Goal: Task Accomplishment & Management: Manage account settings

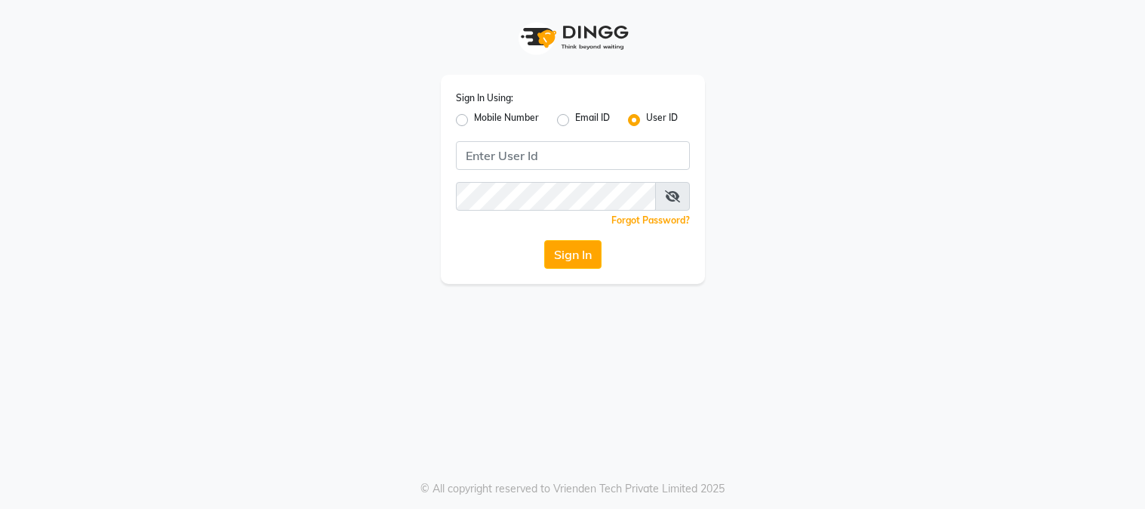
click at [559, 154] on input "Username" at bounding box center [573, 155] width 234 height 29
type input "[PERSON_NAME]"
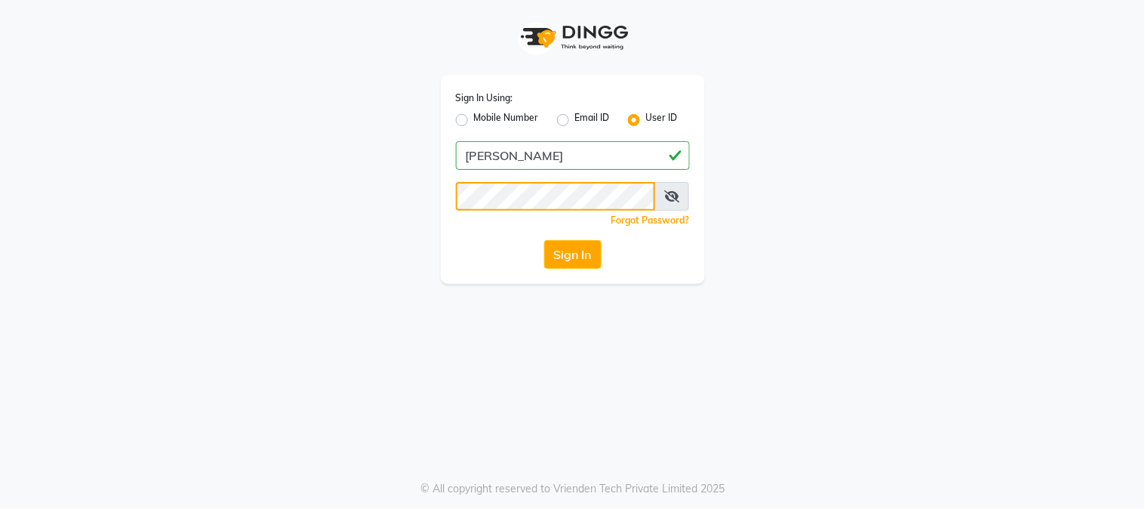
click at [544, 240] on button "Sign In" at bounding box center [572, 254] width 57 height 29
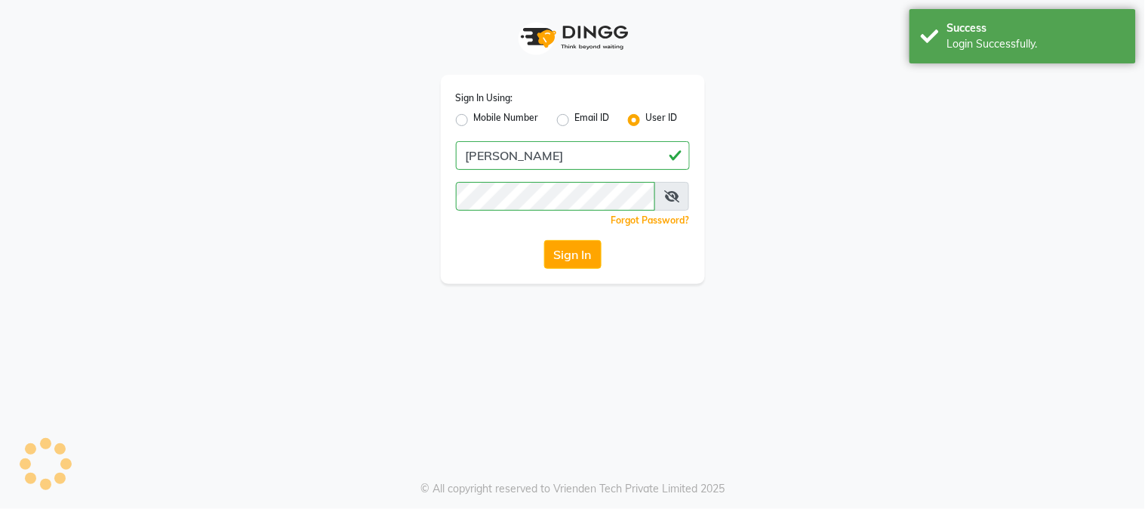
select select "5019"
select select "service"
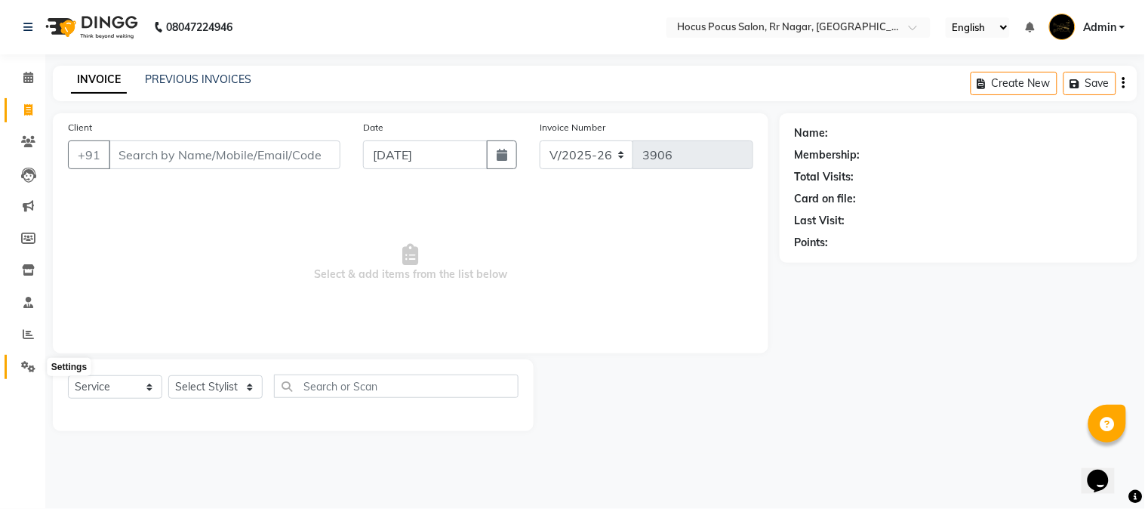
click at [28, 362] on icon at bounding box center [28, 366] width 14 height 11
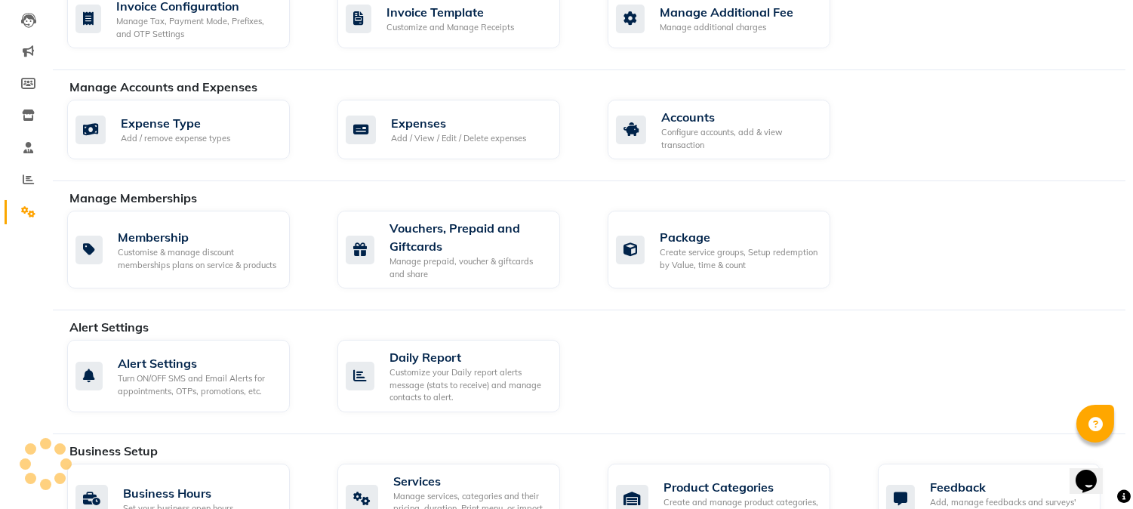
scroll to position [364, 0]
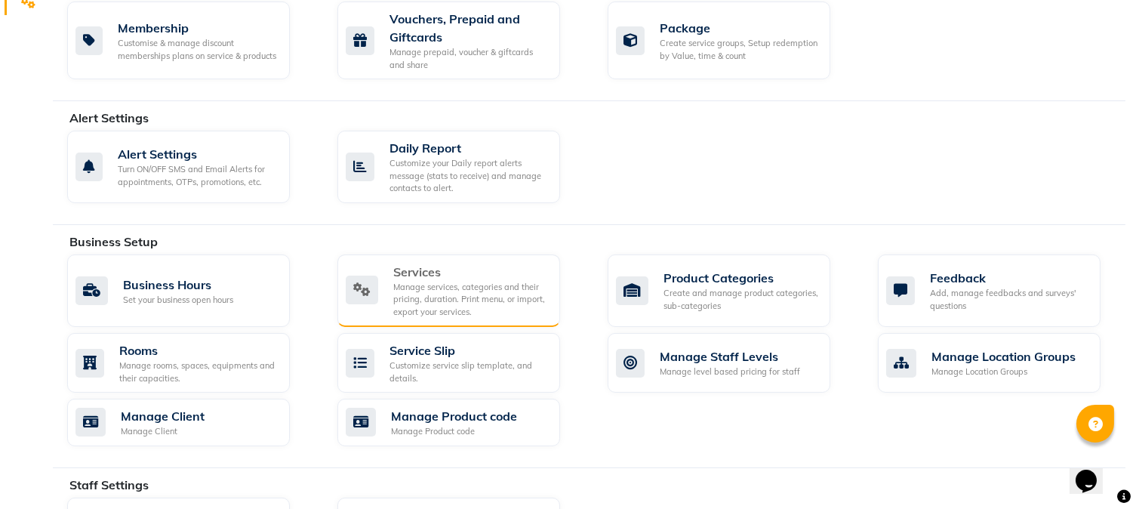
click at [436, 307] on div "Manage services, categories and their pricing, duration. Print menu, or import,…" at bounding box center [470, 300] width 155 height 38
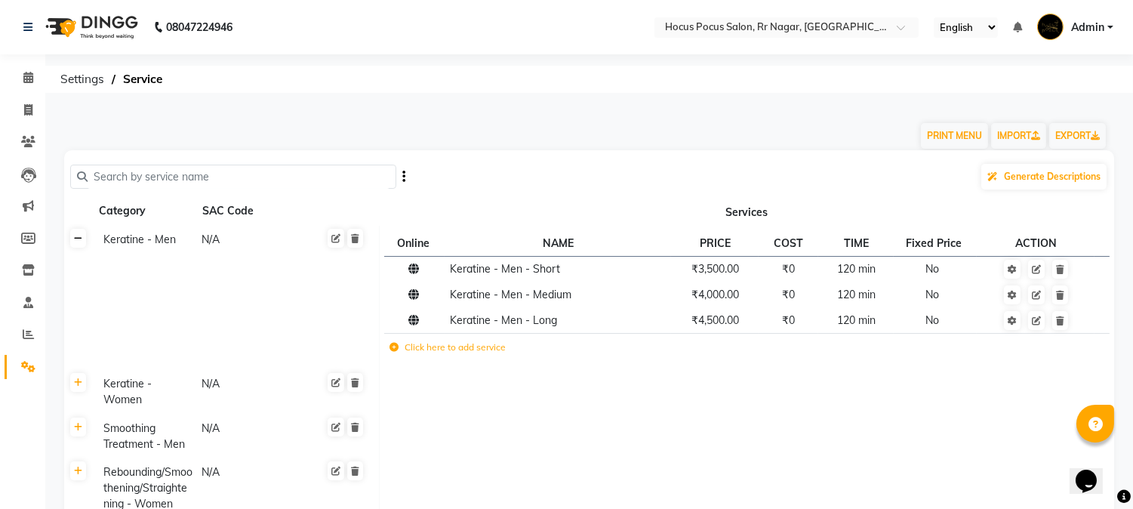
click at [82, 244] on link at bounding box center [78, 238] width 16 height 19
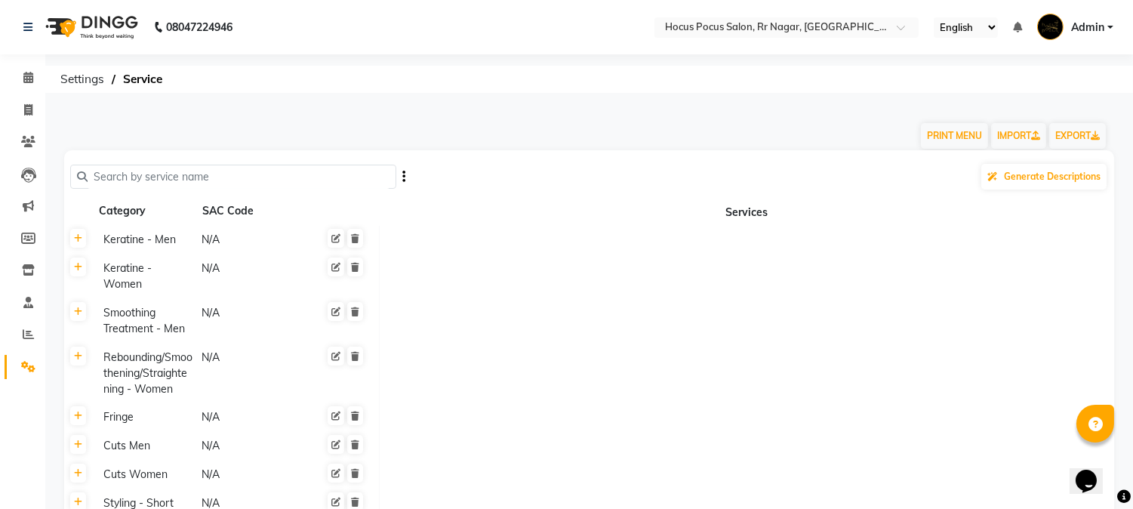
click at [226, 181] on input "text" at bounding box center [239, 176] width 302 height 23
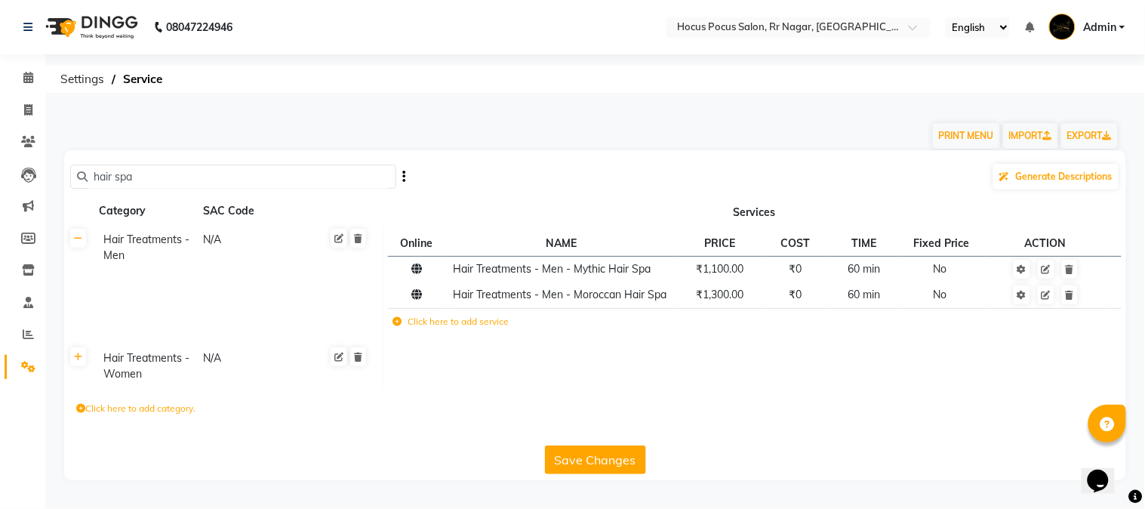
type input "hair spa"
click at [1045, 297] on icon at bounding box center [1046, 295] width 9 height 9
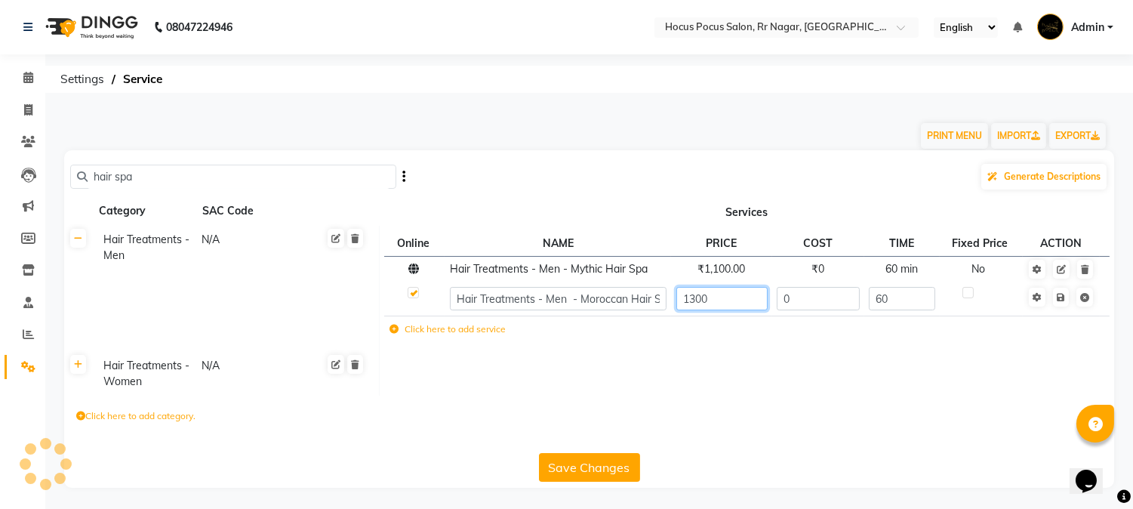
click at [689, 297] on input "1300" at bounding box center [721, 298] width 91 height 23
type input "1600"
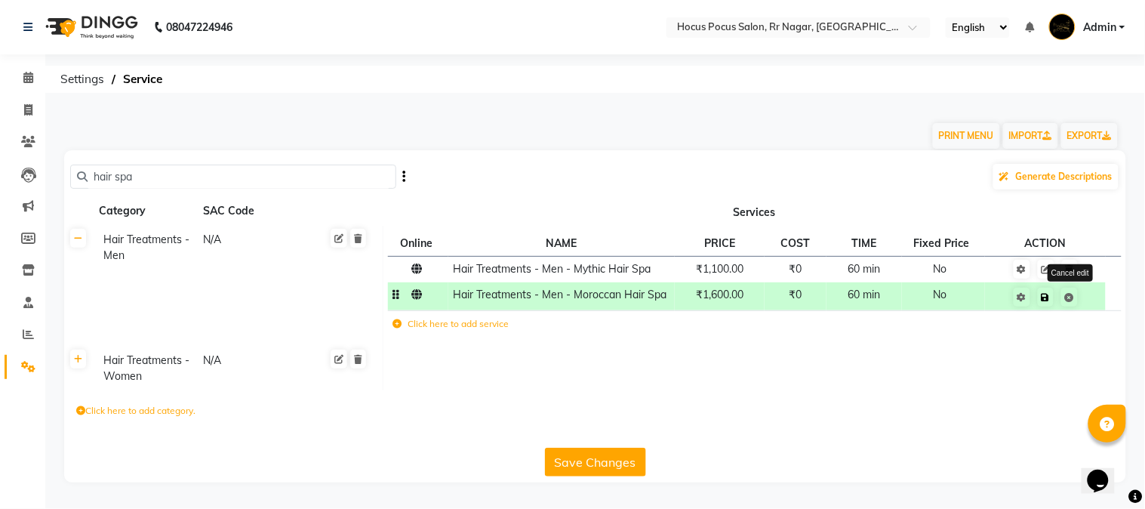
click at [1063, 303] on span "Save Cancel edit" at bounding box center [1056, 295] width 48 height 15
click at [81, 247] on link at bounding box center [78, 238] width 16 height 19
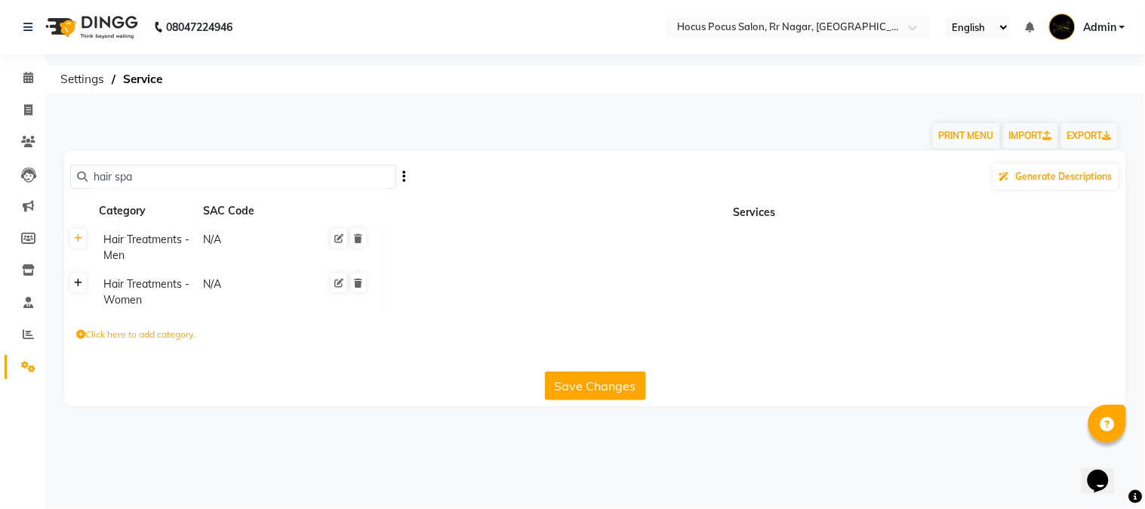
click at [78, 287] on icon at bounding box center [78, 283] width 8 height 9
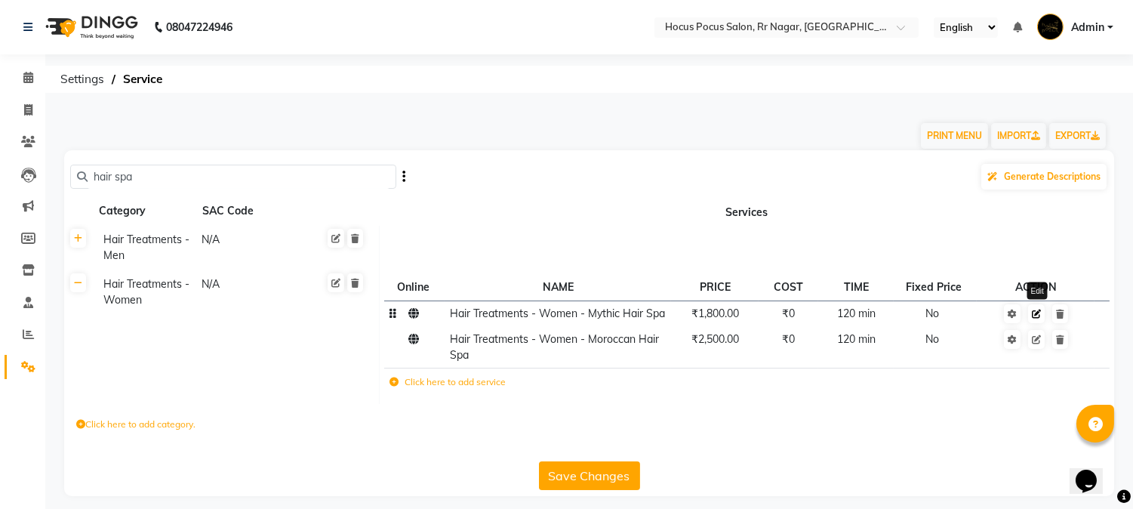
click at [1036, 312] on icon at bounding box center [1036, 313] width 9 height 9
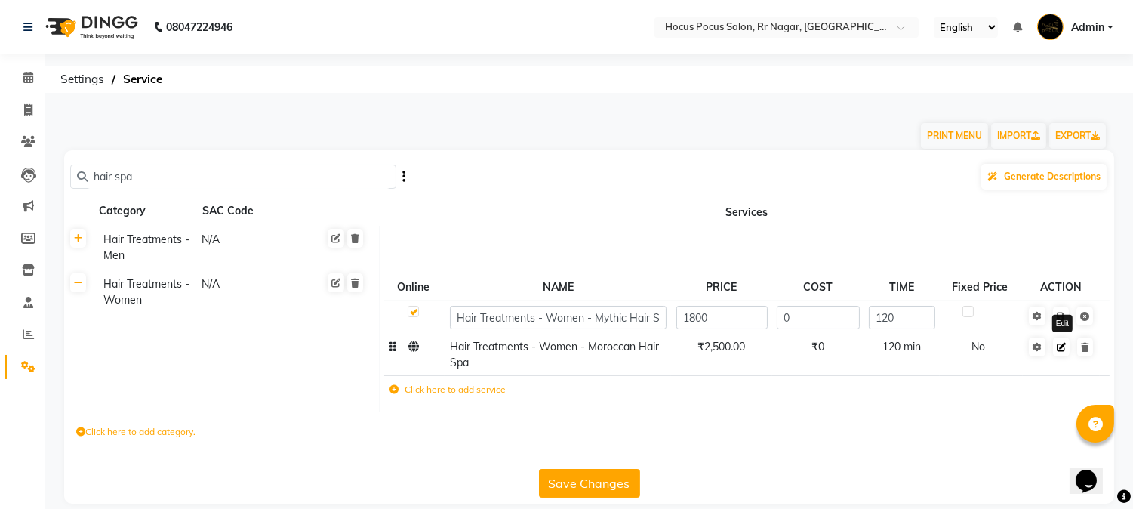
click at [1064, 351] on icon at bounding box center [1061, 347] width 9 height 9
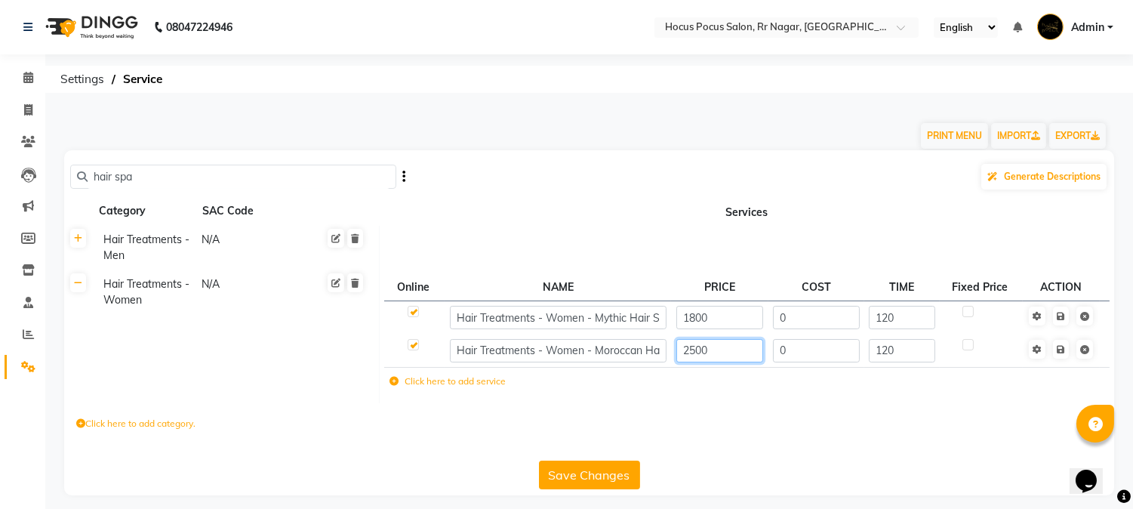
click at [696, 347] on input "2500" at bounding box center [720, 350] width 88 height 23
type input "3000"
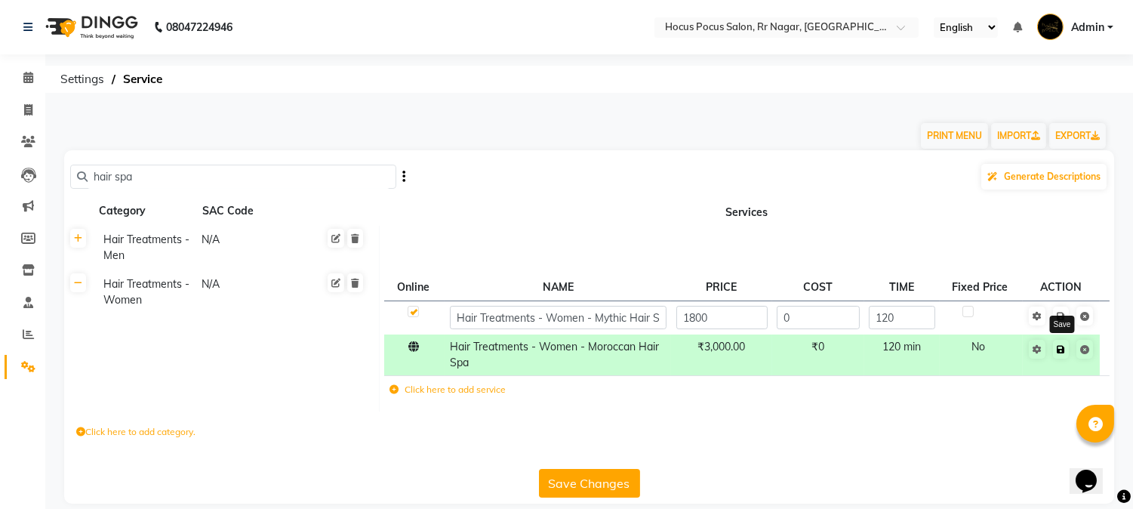
click at [1067, 356] on link at bounding box center [1061, 349] width 16 height 19
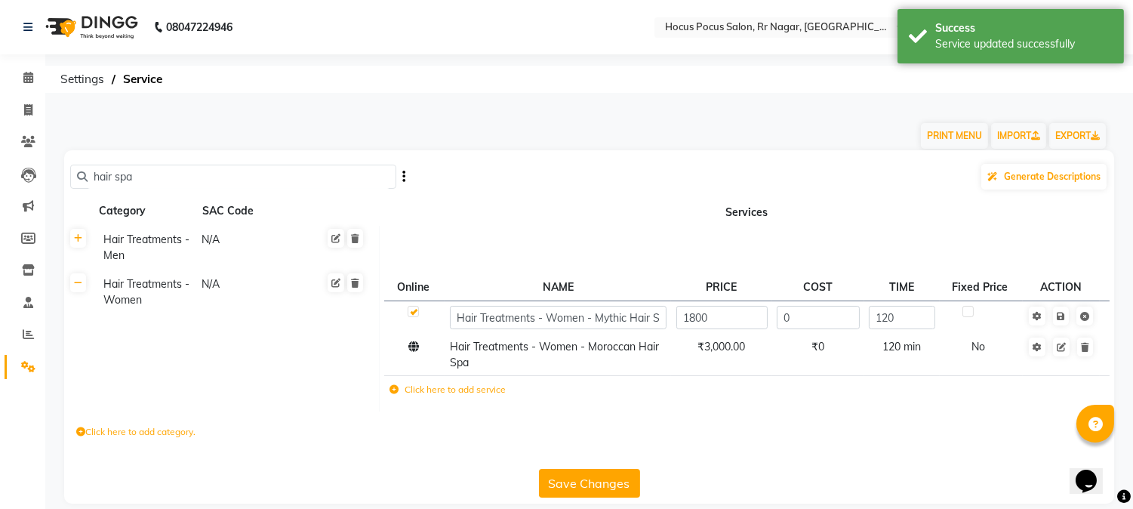
click at [193, 178] on input "hair spa" at bounding box center [239, 176] width 302 height 23
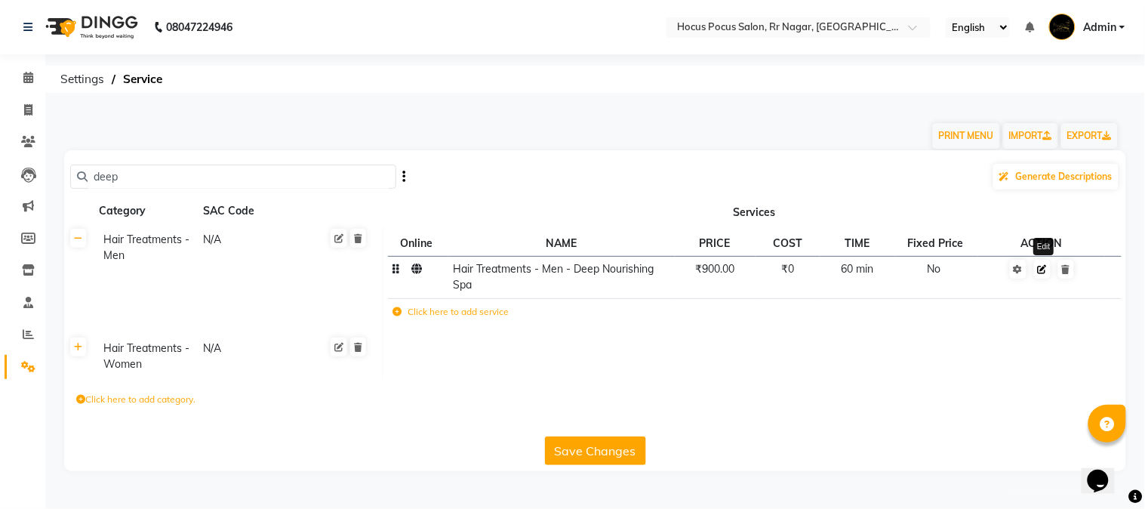
type input "deep"
click at [1038, 269] on icon at bounding box center [1042, 269] width 9 height 9
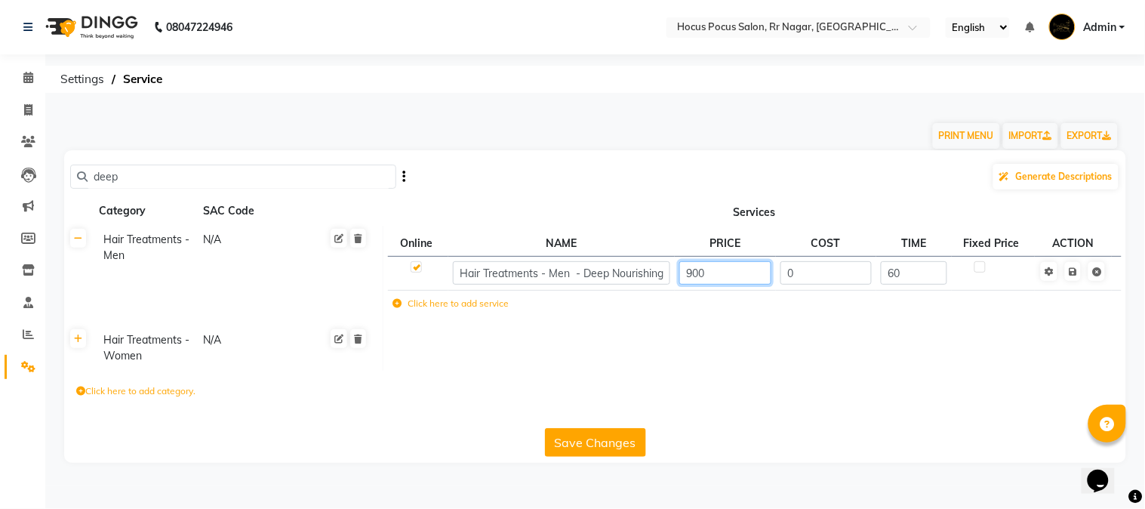
click at [689, 276] on input "900" at bounding box center [724, 272] width 91 height 23
type input "1000"
click at [1074, 275] on span "Save" at bounding box center [1083, 270] width 48 height 15
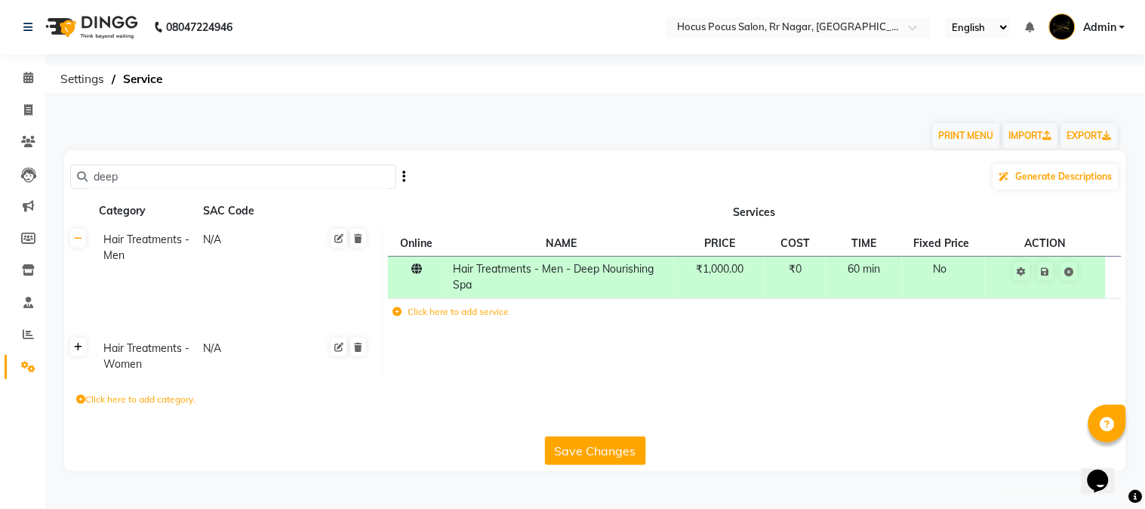
click at [85, 356] on link at bounding box center [78, 346] width 16 height 19
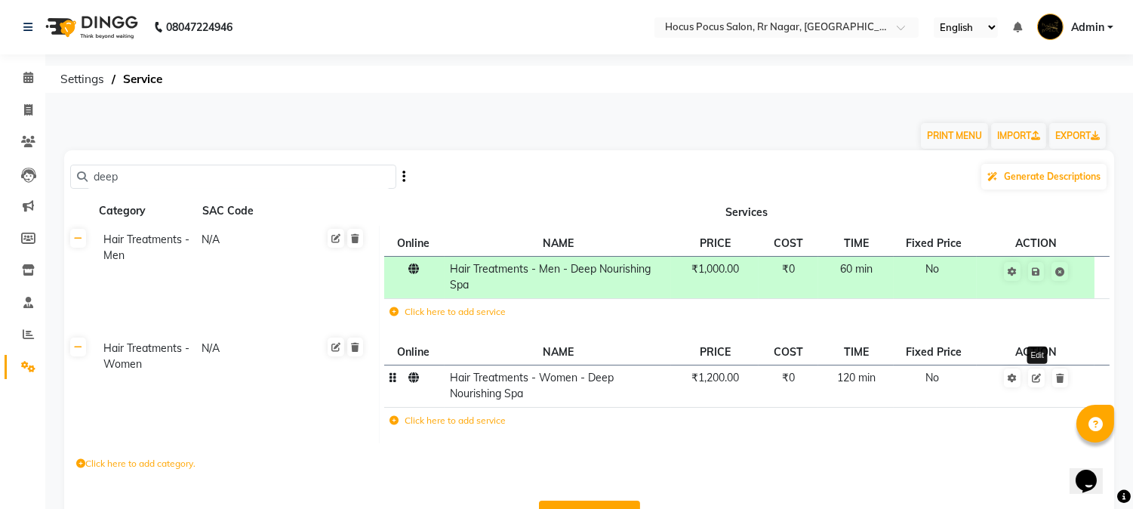
drag, startPoint x: 1034, startPoint y: 382, endPoint x: 1023, endPoint y: 381, distance: 11.3
click at [1035, 381] on icon at bounding box center [1036, 378] width 9 height 9
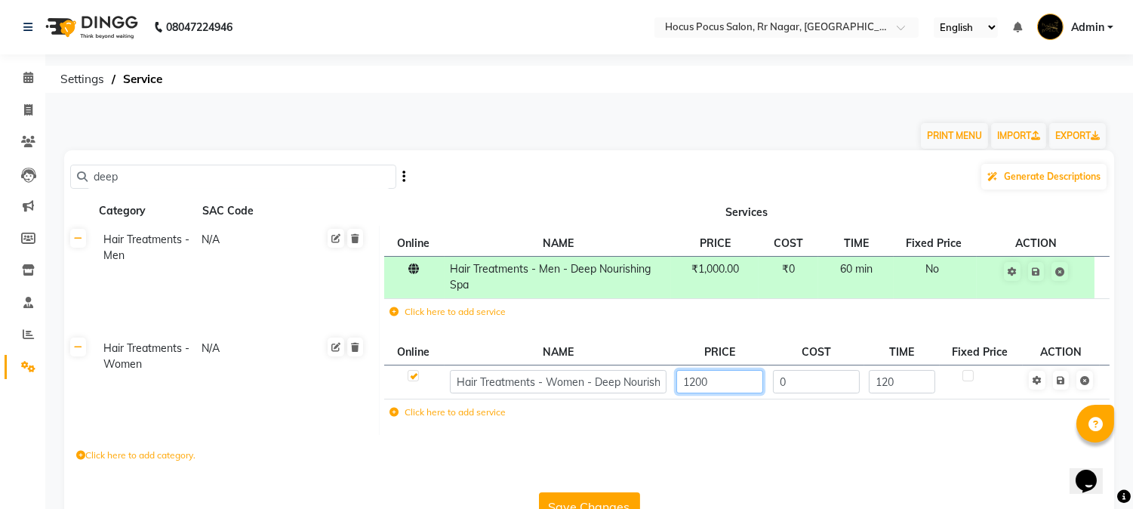
click at [690, 381] on input "1200" at bounding box center [720, 381] width 88 height 23
type input "1300"
click at [1064, 385] on span "Save" at bounding box center [1071, 378] width 48 height 15
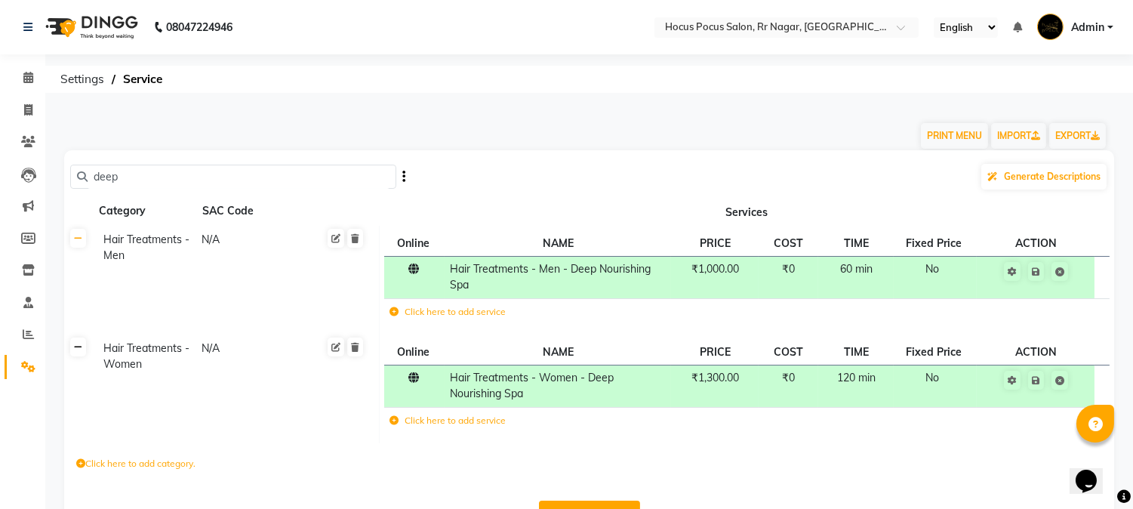
click at [74, 356] on link at bounding box center [78, 346] width 16 height 19
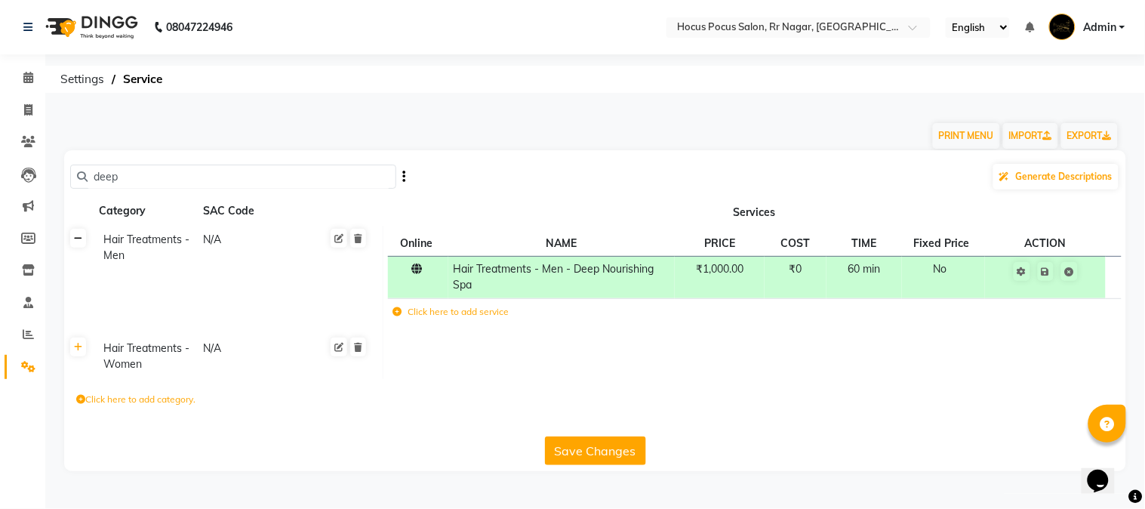
click at [79, 239] on icon at bounding box center [78, 238] width 8 height 9
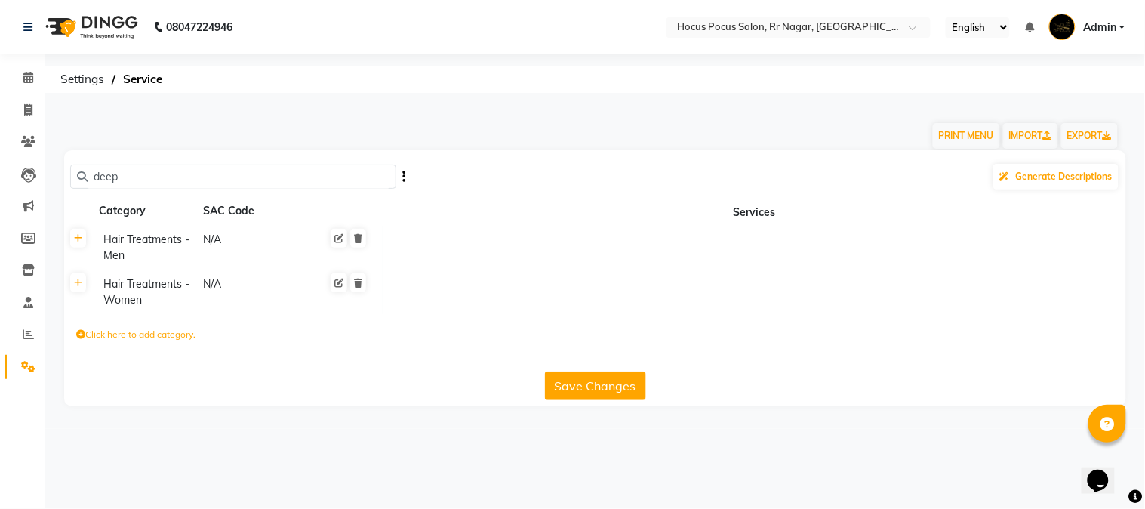
click at [145, 177] on input "deep" at bounding box center [239, 176] width 302 height 23
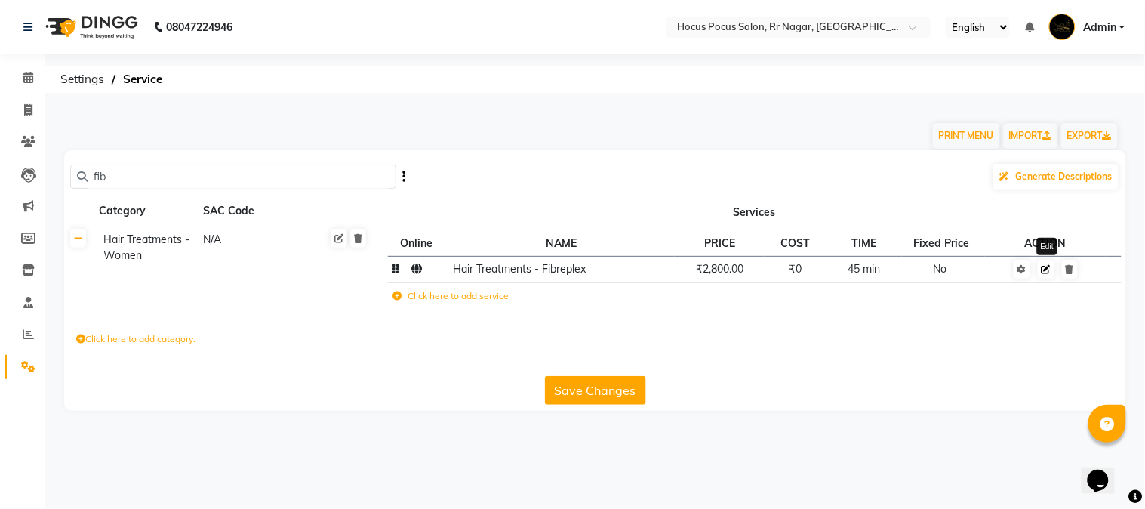
type input "fib"
click at [1045, 268] on icon at bounding box center [1046, 269] width 9 height 9
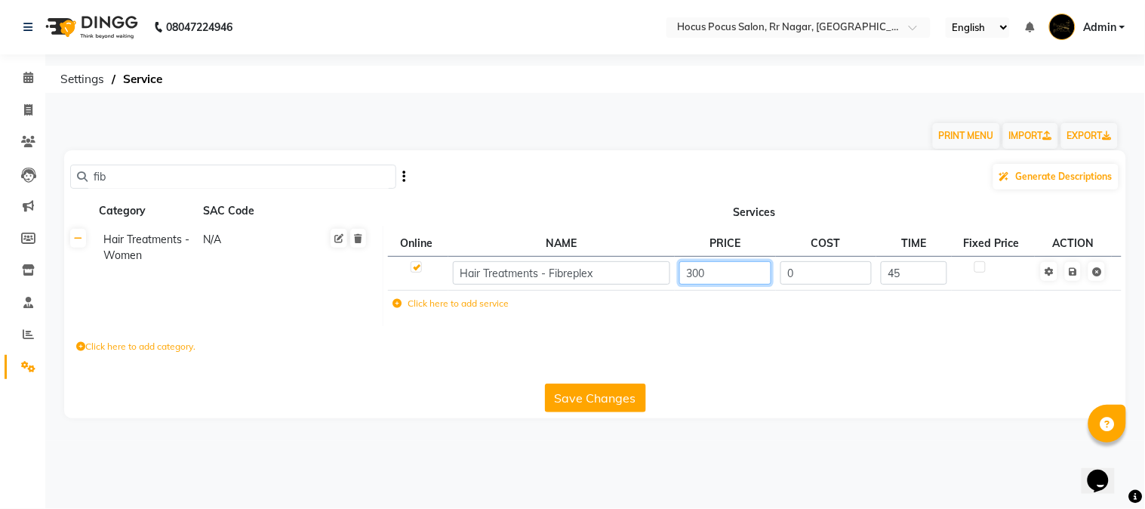
type input "3400"
click at [1075, 276] on span "Save" at bounding box center [1083, 270] width 48 height 15
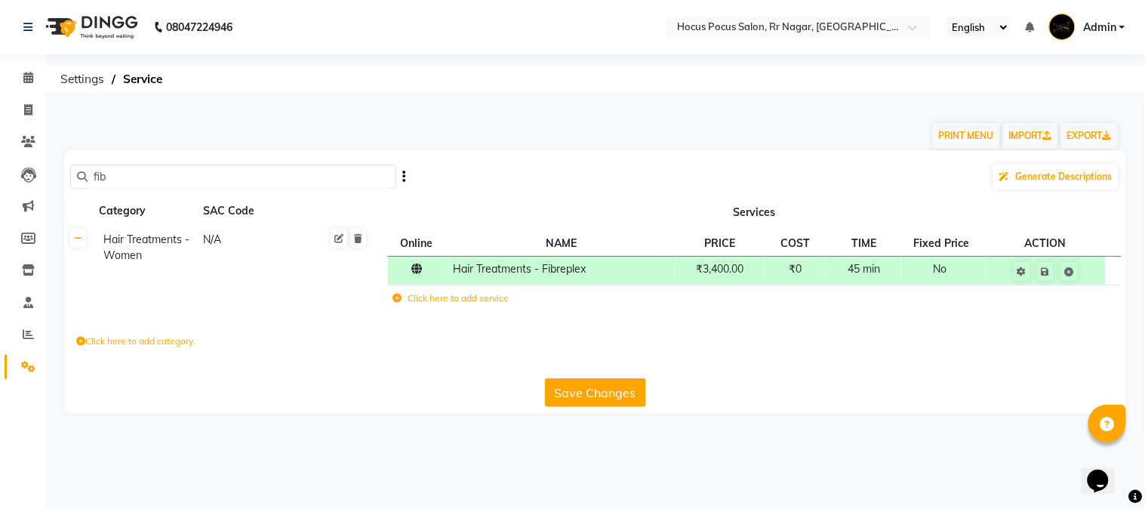
click at [174, 178] on input "fib" at bounding box center [239, 176] width 302 height 23
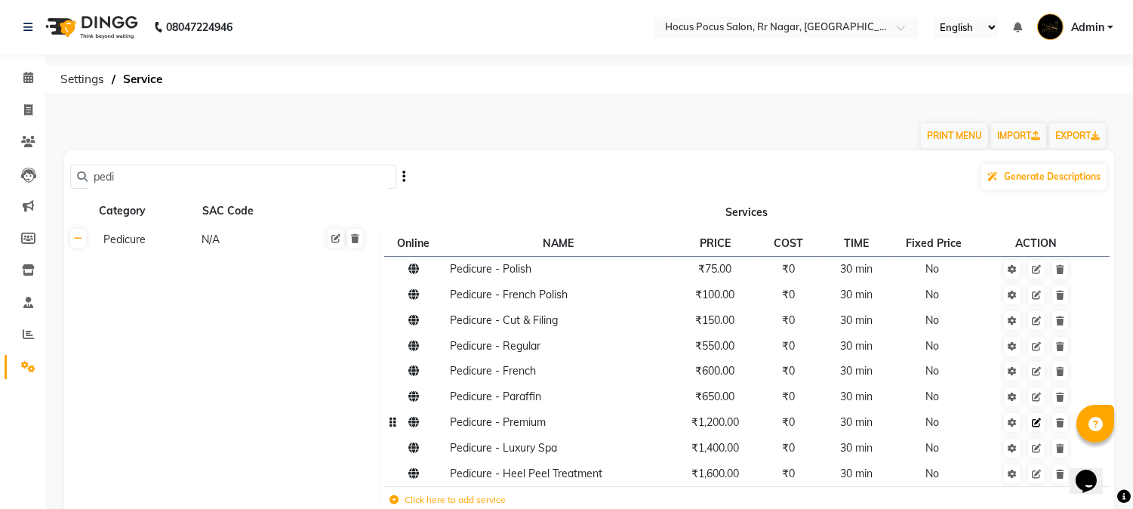
type input "pedi"
click at [1037, 426] on icon at bounding box center [1036, 422] width 9 height 9
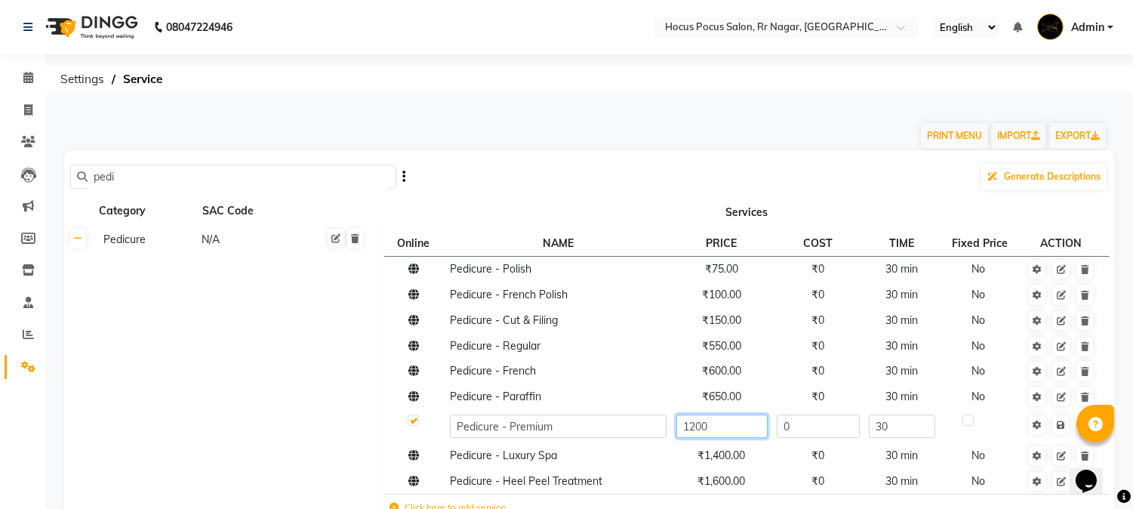
click at [695, 427] on input "1200" at bounding box center [721, 425] width 91 height 23
type input "1400"
click at [1057, 427] on span "Save" at bounding box center [1071, 423] width 48 height 15
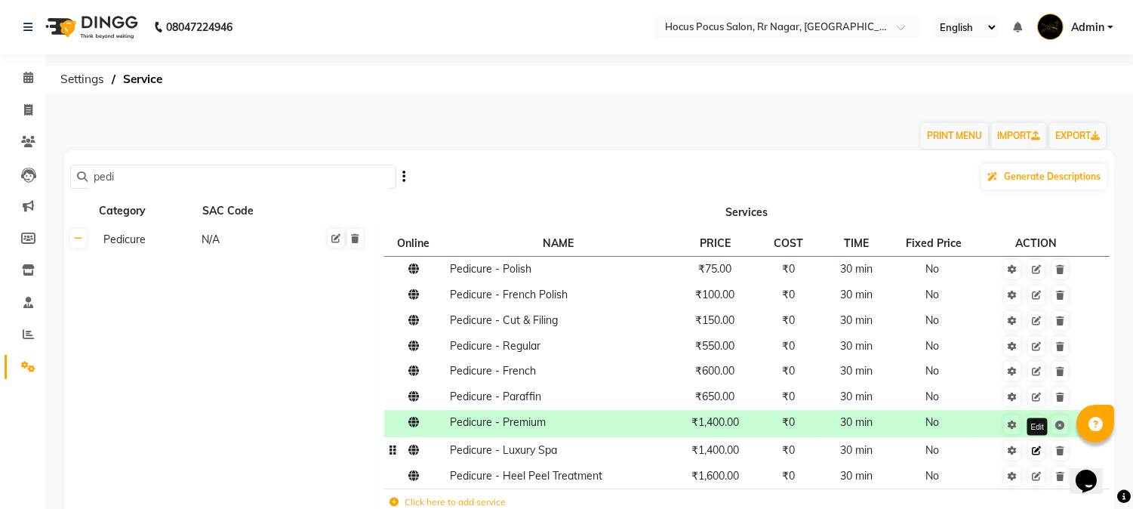
click at [1036, 453] on icon at bounding box center [1036, 450] width 9 height 9
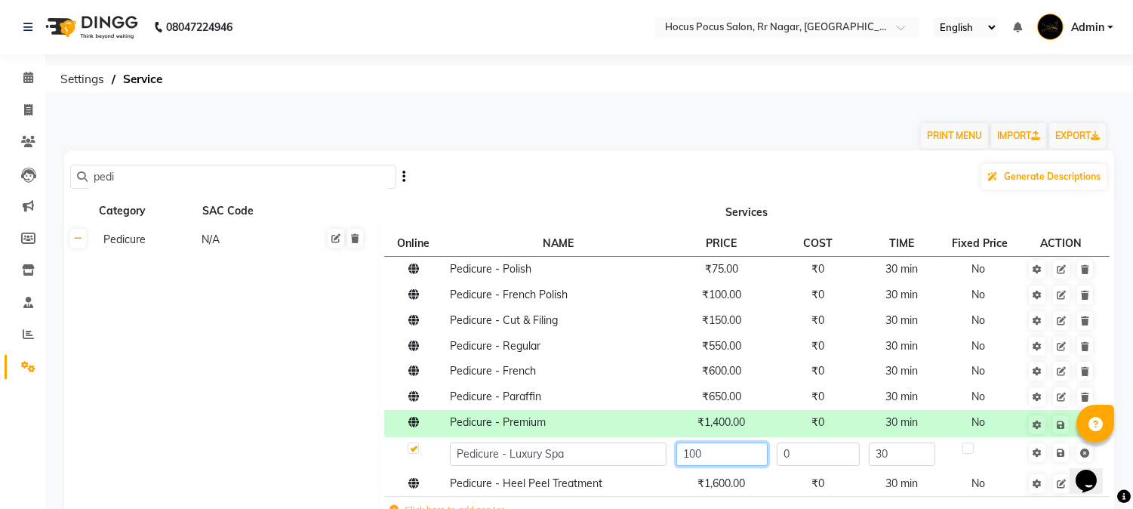
type input "1600"
click at [1061, 456] on span "Save" at bounding box center [1071, 451] width 48 height 15
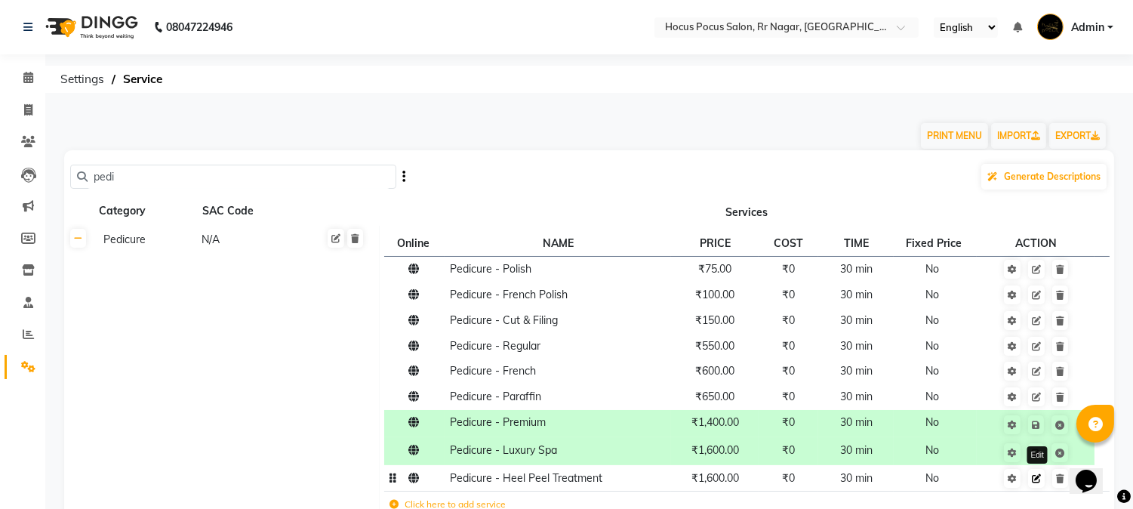
click at [1039, 486] on link at bounding box center [1036, 478] width 17 height 19
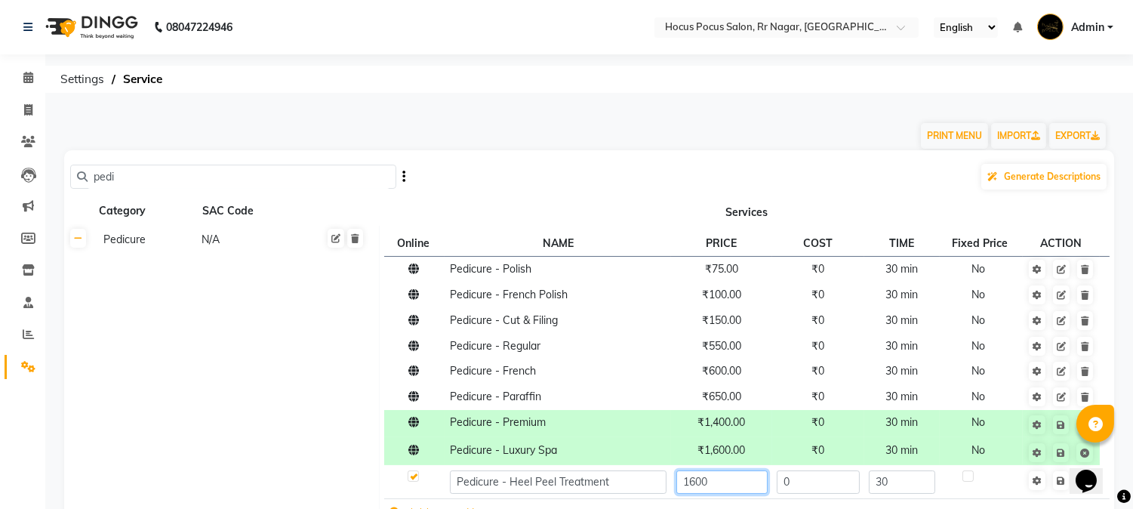
click at [692, 488] on input "1600" at bounding box center [721, 481] width 91 height 23
type input "1800"
click at [1062, 480] on span "Save" at bounding box center [1071, 479] width 48 height 15
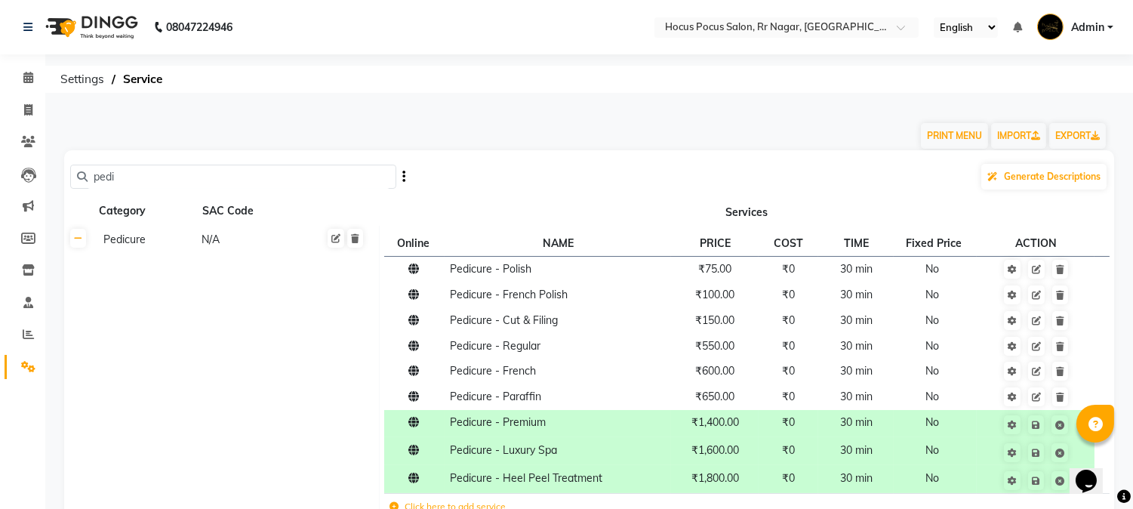
click at [183, 174] on input "pedi" at bounding box center [239, 176] width 302 height 23
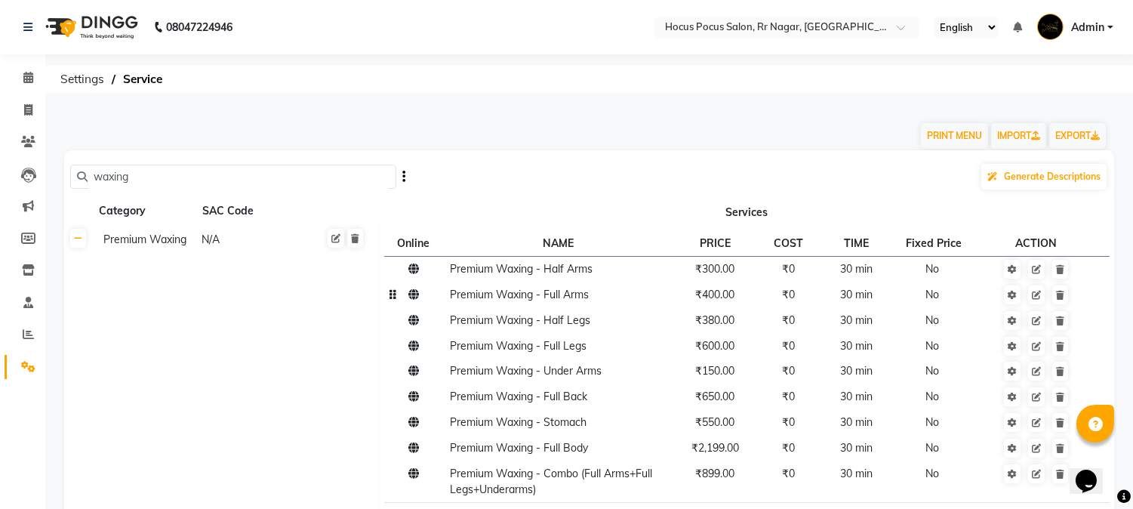
type input "waxing"
click at [1035, 272] on icon at bounding box center [1036, 269] width 9 height 9
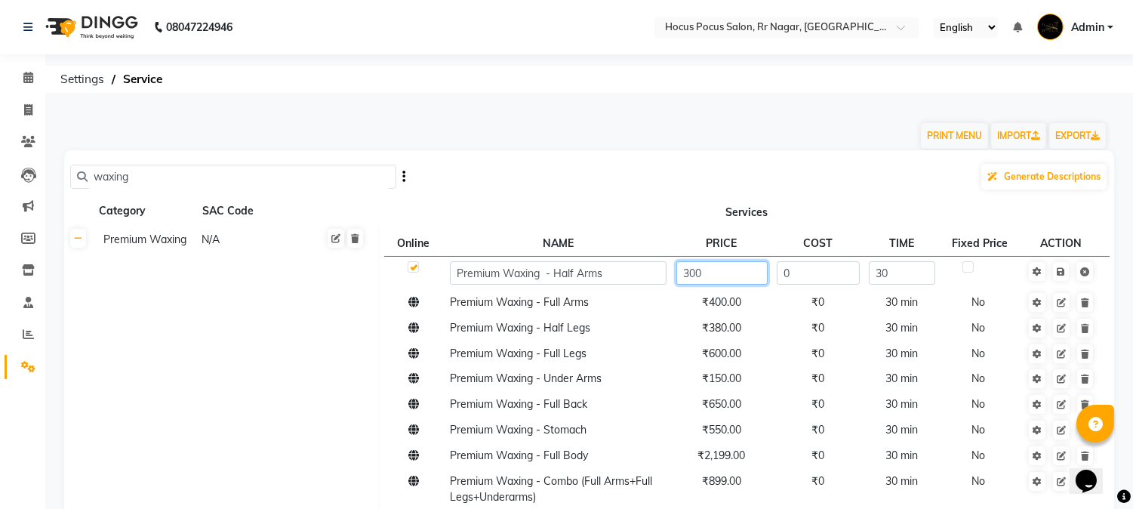
click at [697, 276] on input "300" at bounding box center [721, 272] width 91 height 23
type input "380"
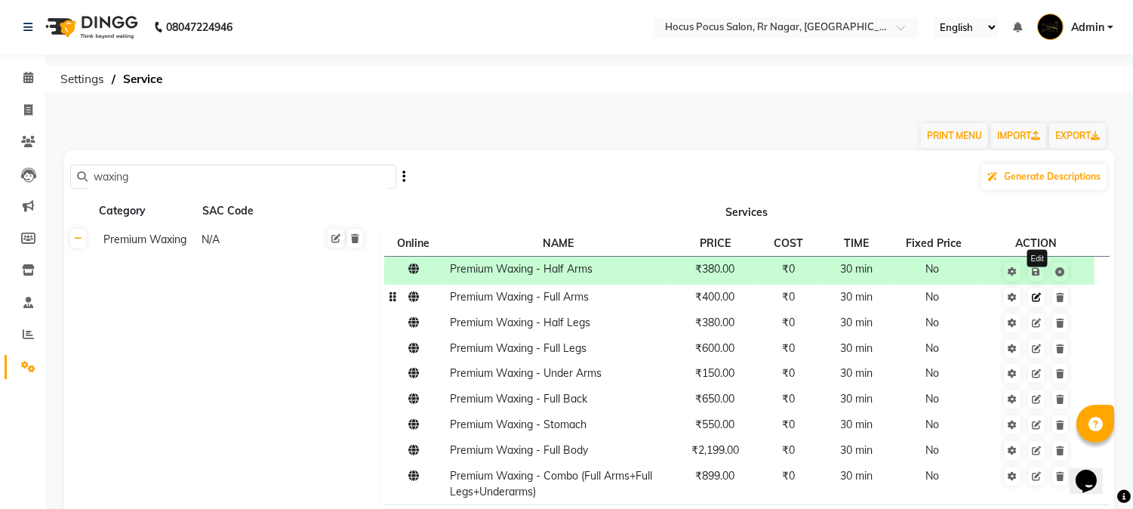
click at [1035, 298] on icon at bounding box center [1036, 297] width 9 height 9
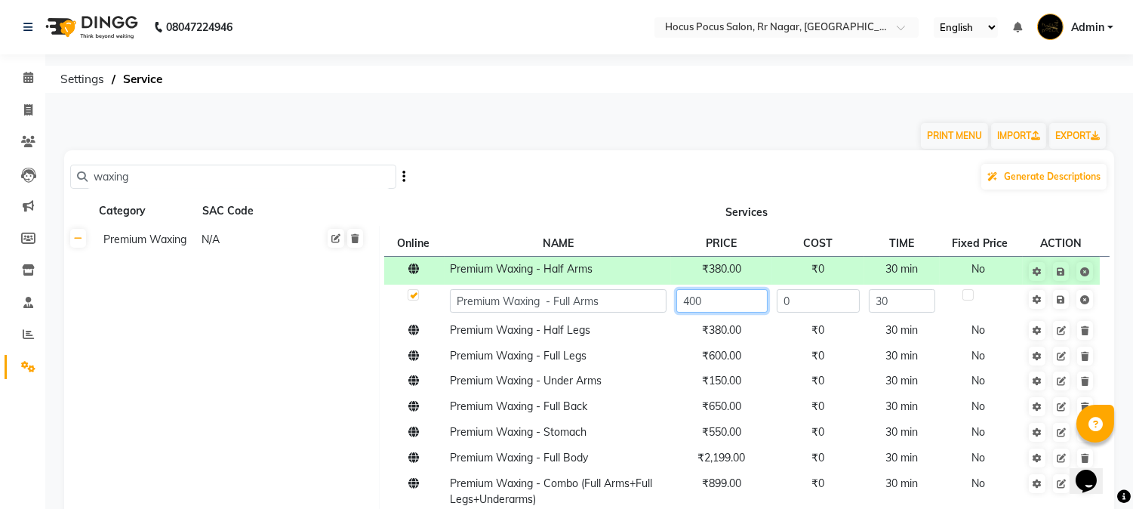
click at [684, 302] on input "400" at bounding box center [721, 300] width 91 height 23
type input "500"
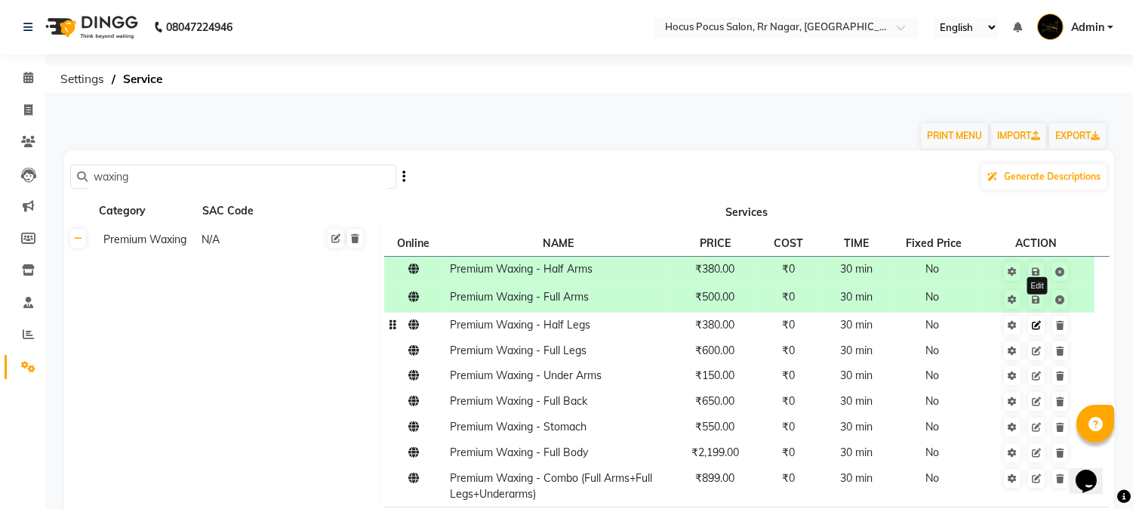
click at [1033, 326] on icon at bounding box center [1036, 325] width 9 height 9
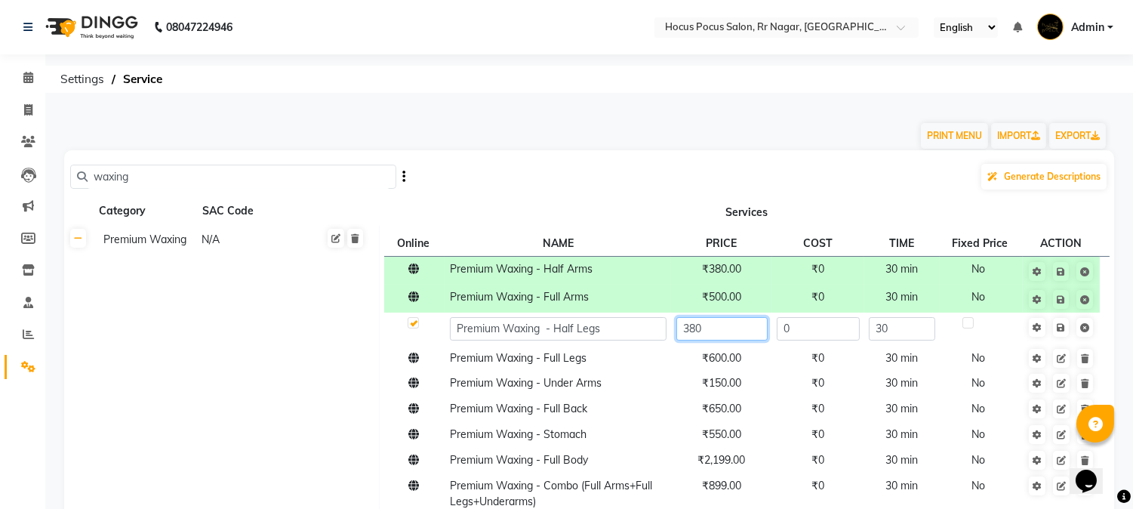
click at [688, 328] on input "380" at bounding box center [721, 328] width 91 height 23
type input "480"
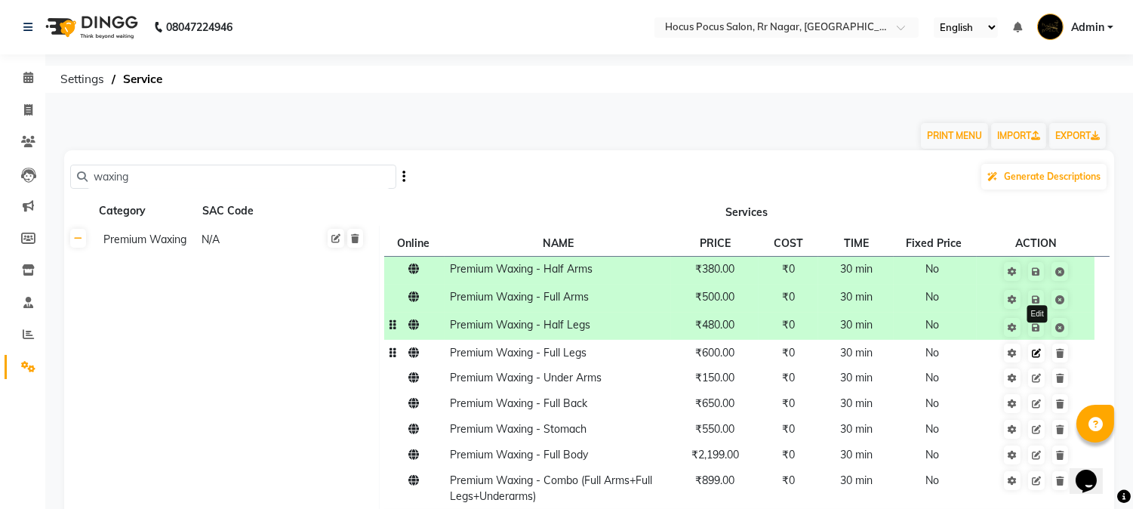
click at [1037, 356] on icon at bounding box center [1036, 353] width 9 height 9
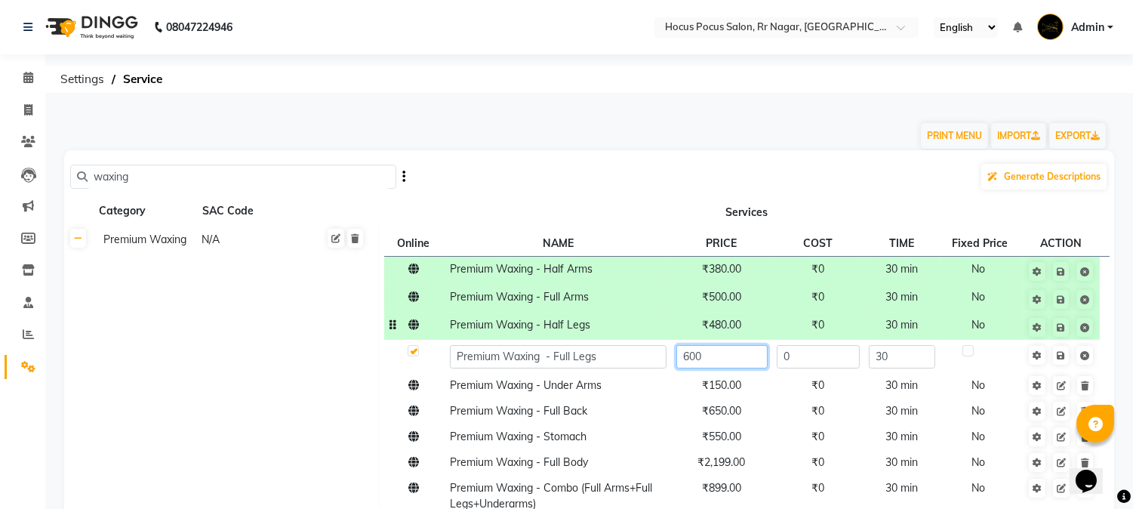
click at [685, 356] on input "600" at bounding box center [721, 356] width 91 height 23
type input "700"
click at [1061, 385] on span "Edit" at bounding box center [1071, 385] width 48 height 14
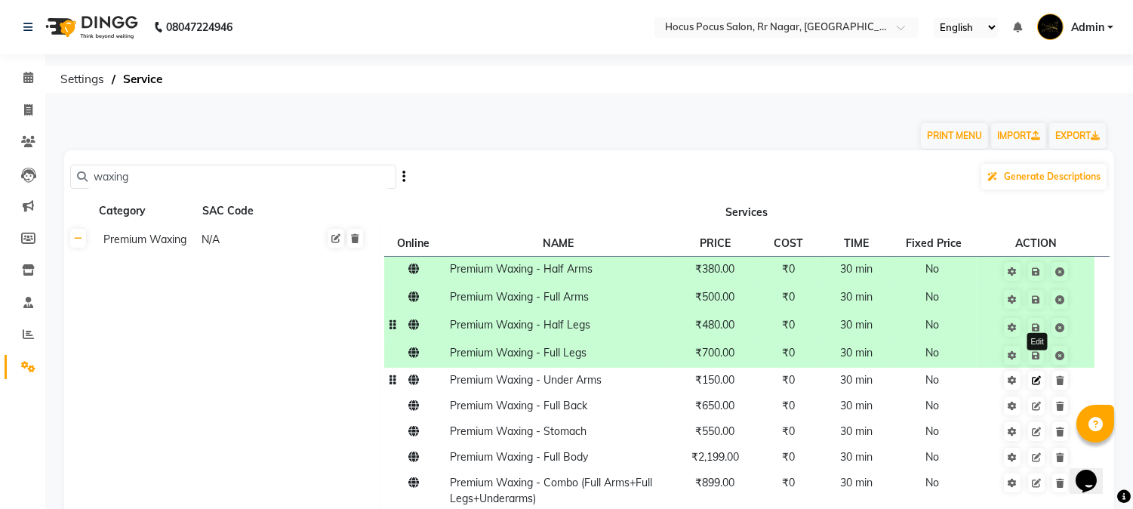
click at [1039, 386] on link at bounding box center [1036, 380] width 17 height 19
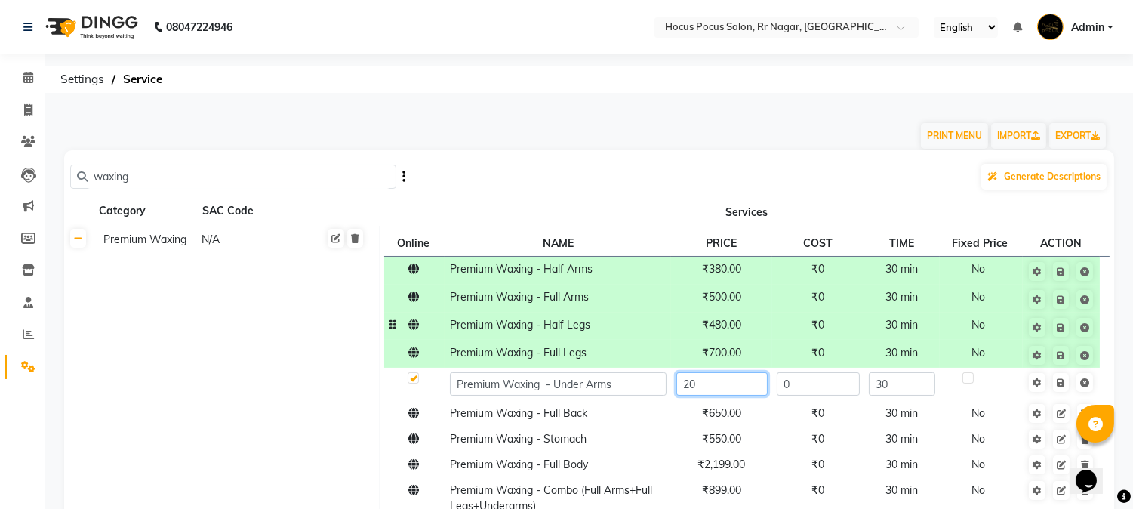
type input "200"
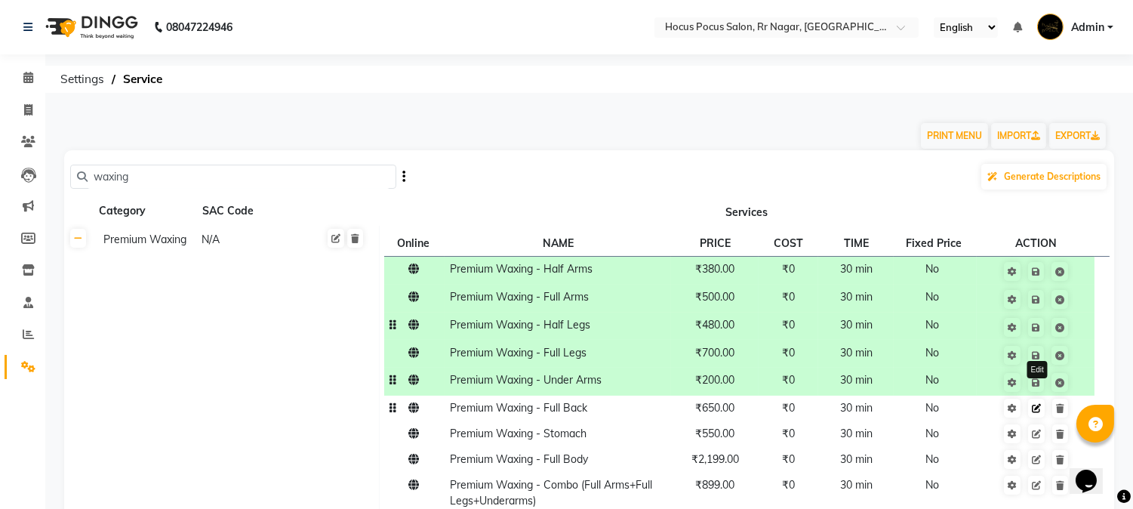
click at [1036, 410] on icon at bounding box center [1036, 408] width 9 height 9
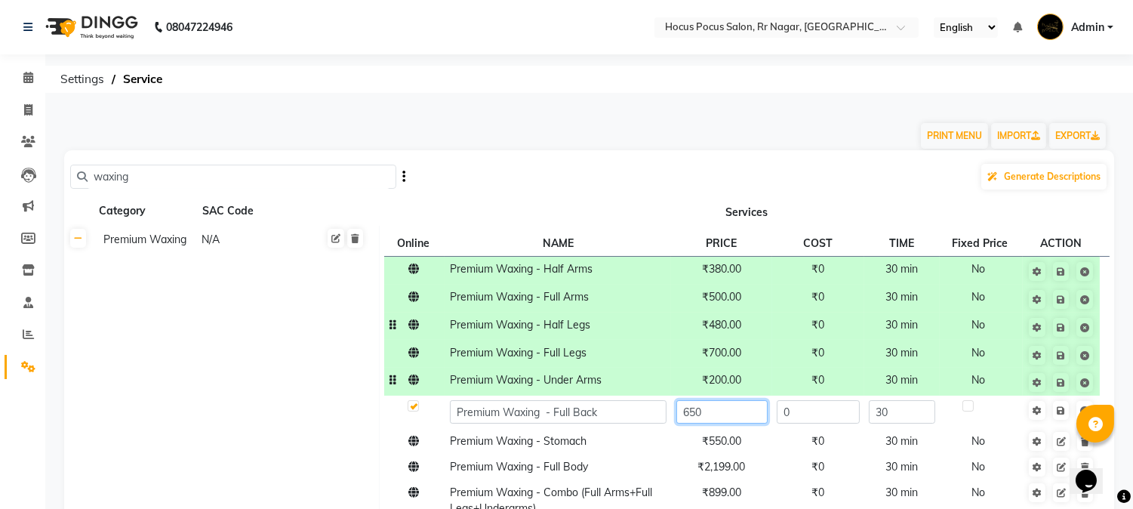
click at [690, 411] on input "650" at bounding box center [721, 411] width 91 height 23
type input "700"
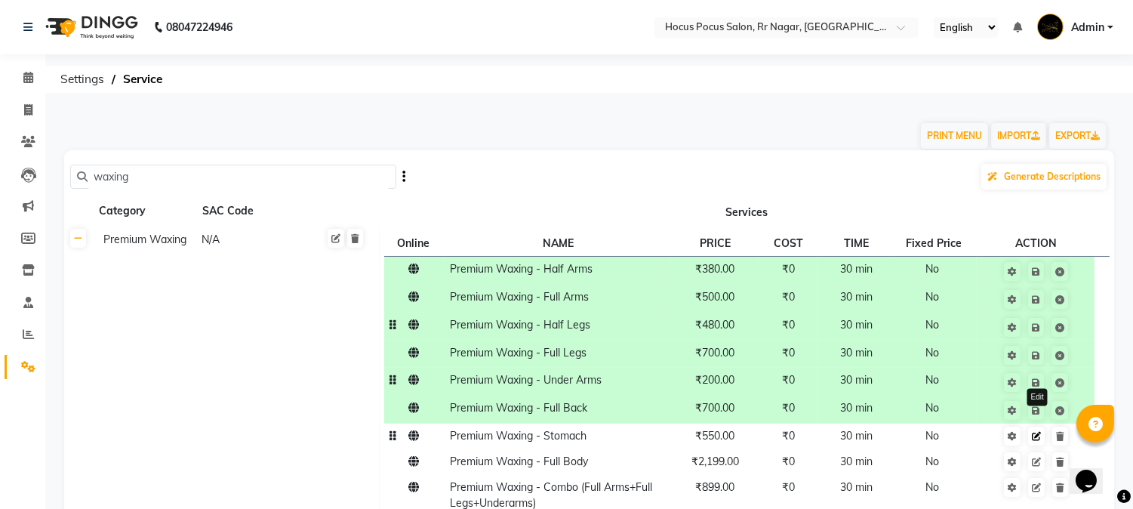
click at [1037, 433] on icon at bounding box center [1036, 436] width 9 height 9
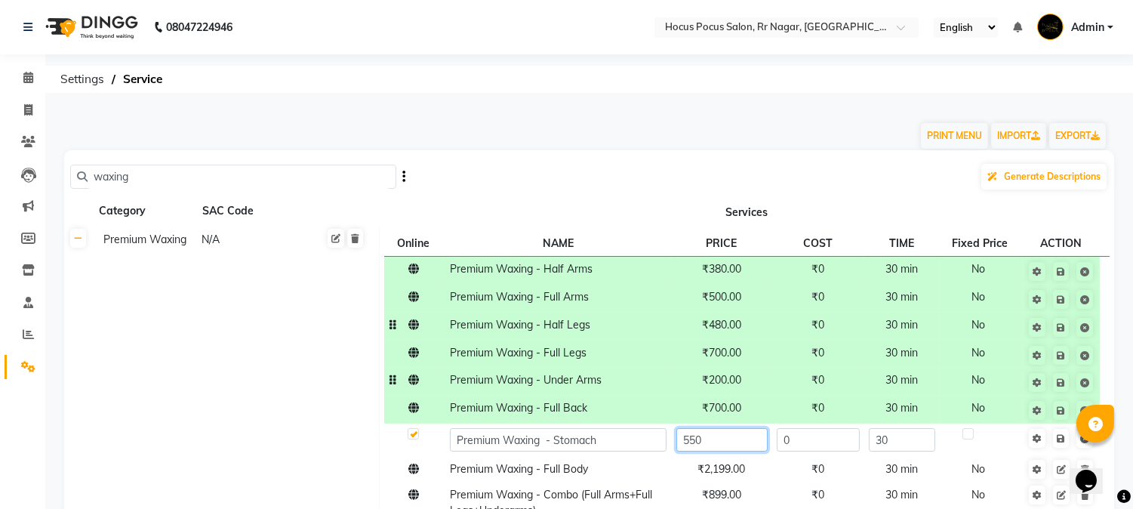
click at [696, 436] on input "550" at bounding box center [721, 439] width 91 height 23
type input "600"
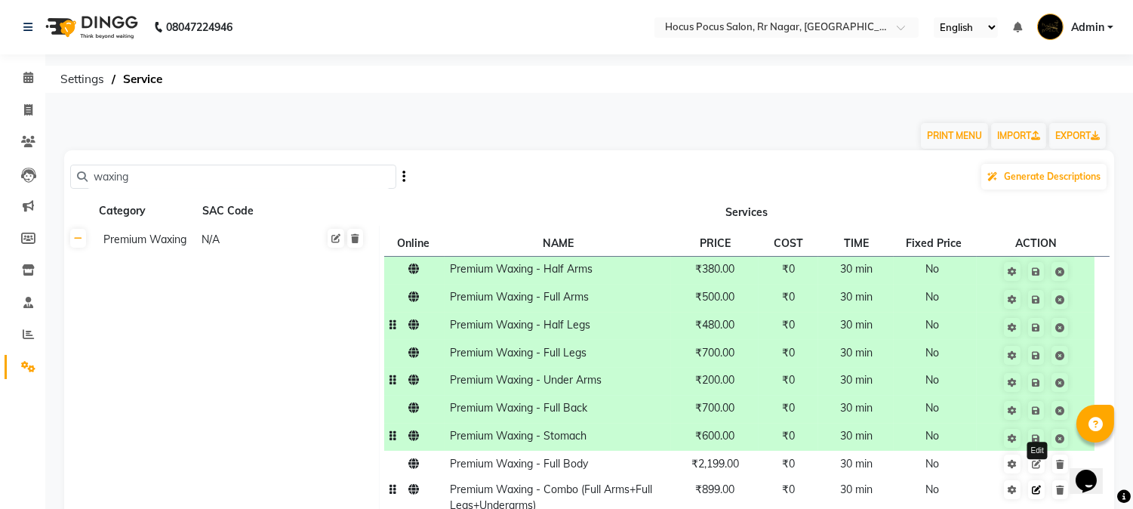
click at [1034, 489] on icon at bounding box center [1036, 489] width 9 height 9
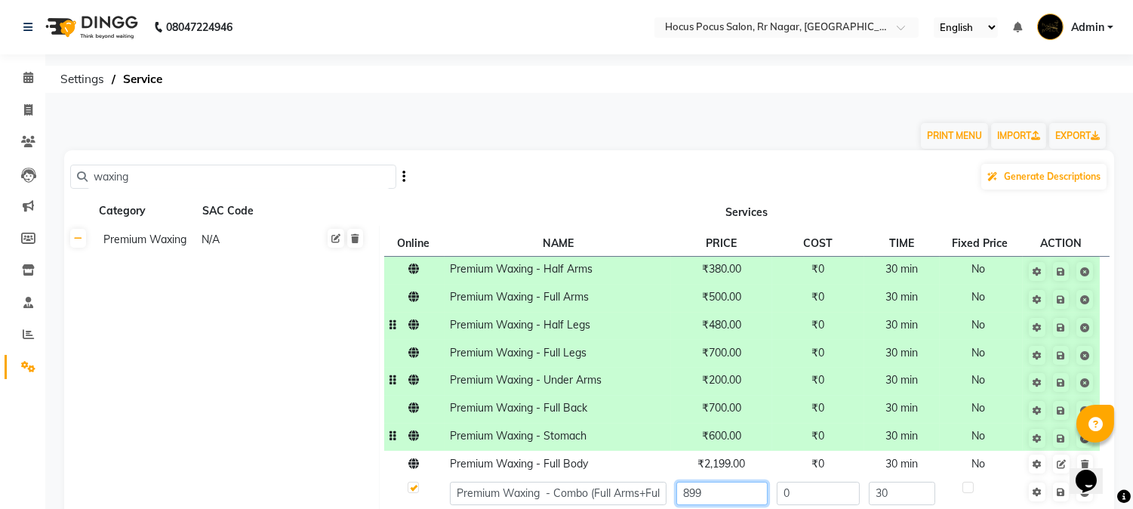
click at [690, 493] on input "899" at bounding box center [721, 493] width 91 height 23
type input "999"
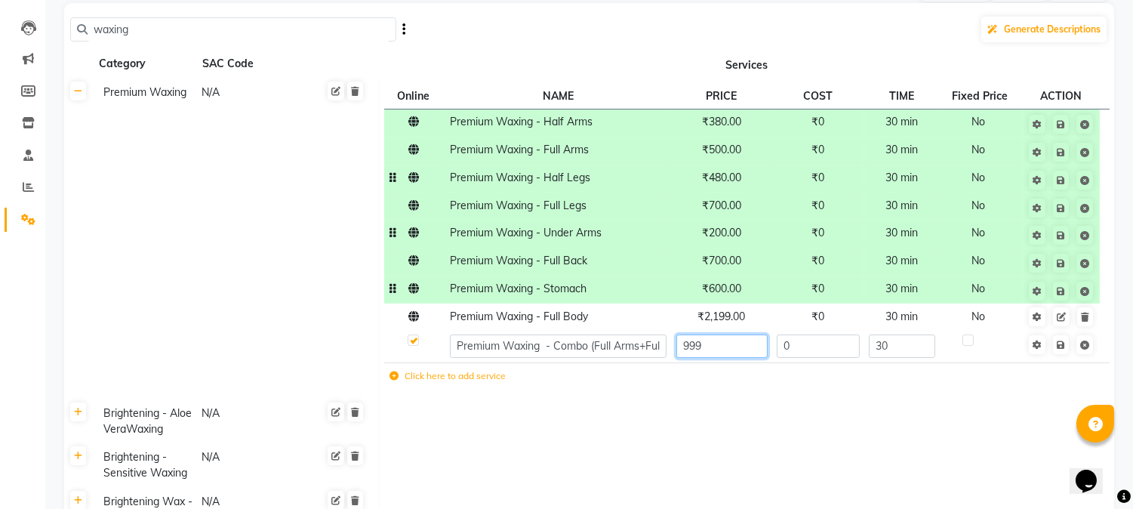
scroll to position [152, 0]
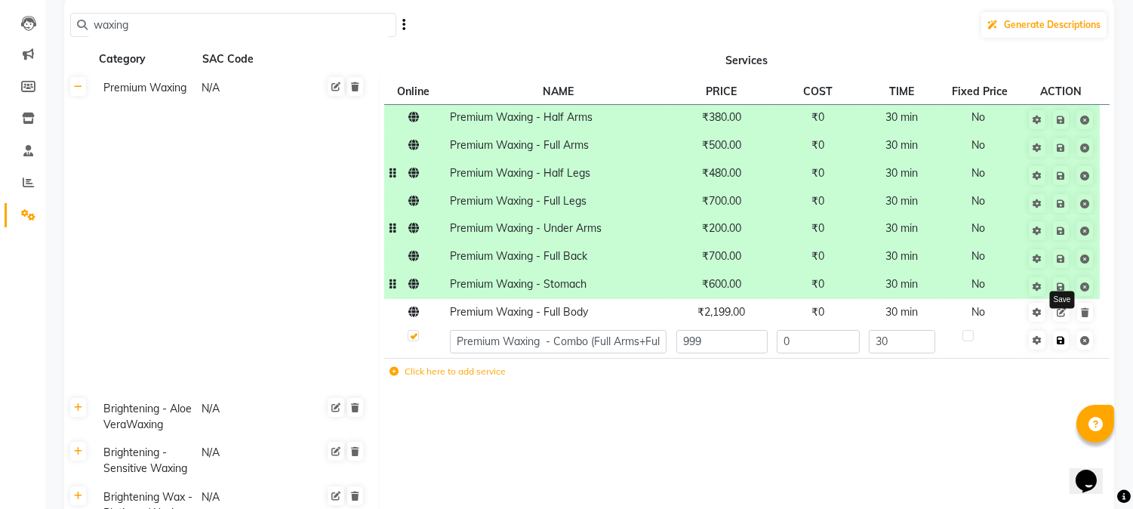
click at [1060, 341] on span "Save" at bounding box center [1071, 338] width 48 height 15
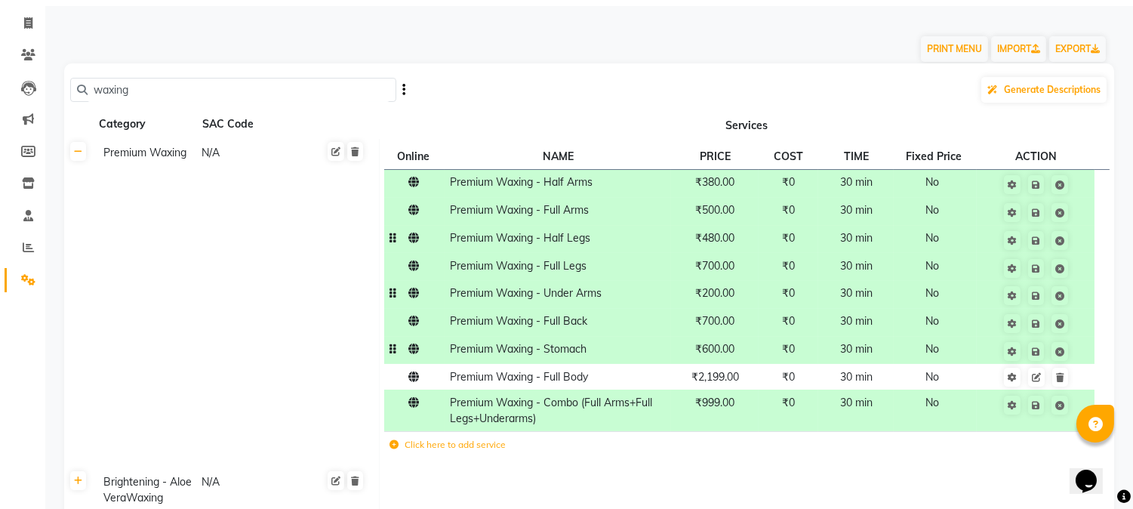
scroll to position [0, 0]
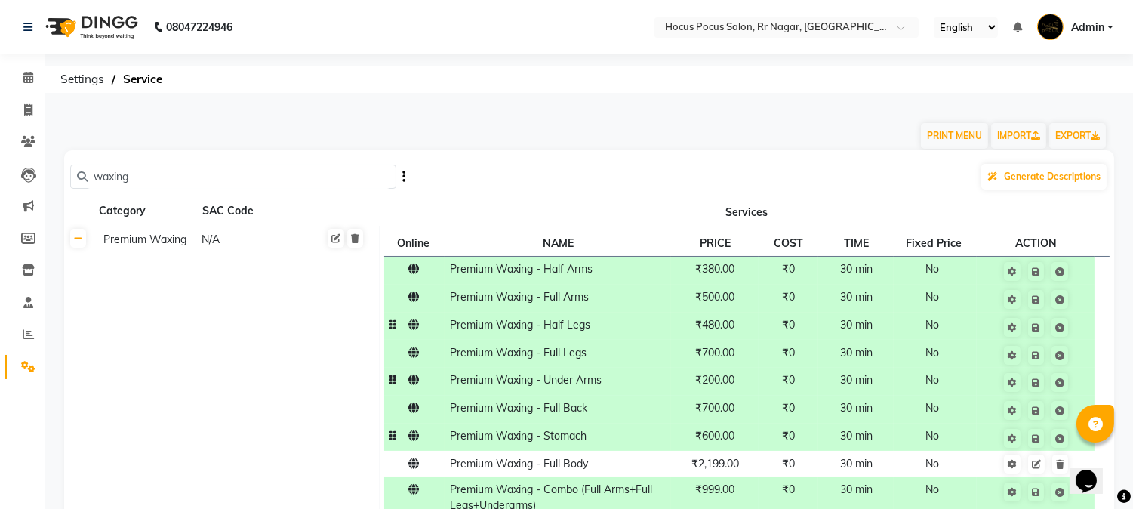
click at [142, 165] on input "waxing" at bounding box center [239, 176] width 302 height 23
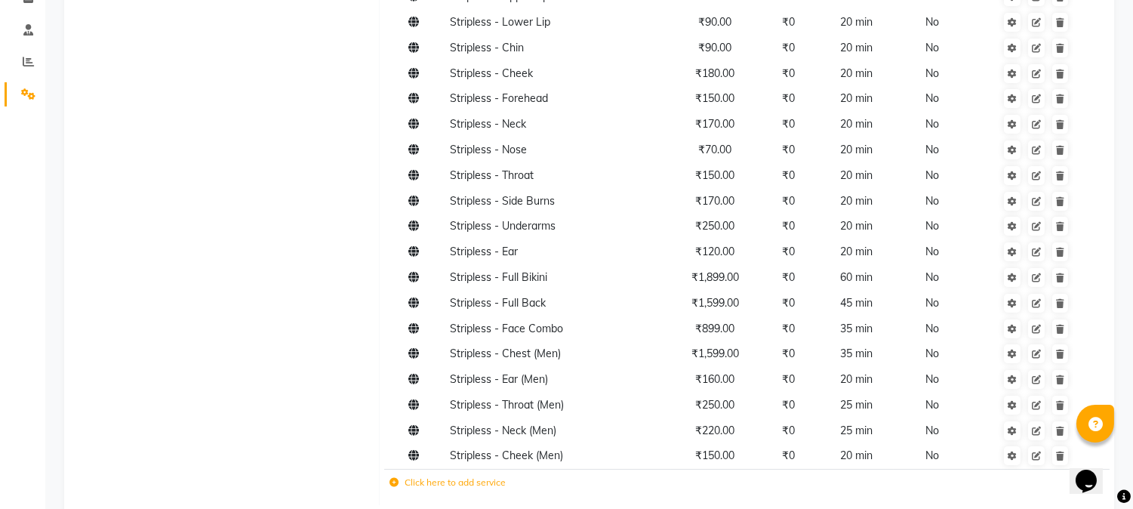
scroll to position [283, 0]
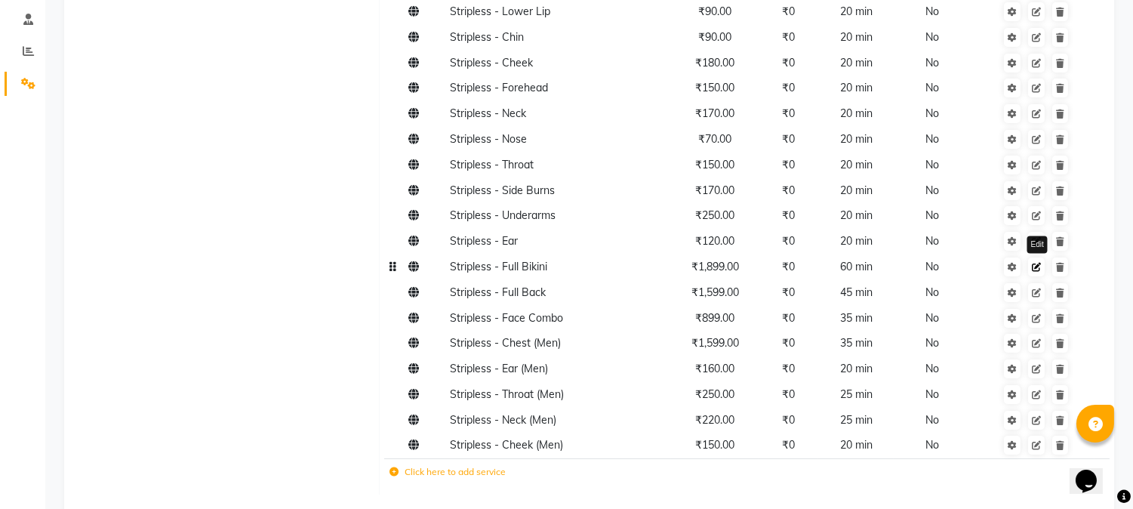
type input "stripless"
click at [1038, 274] on link at bounding box center [1036, 266] width 17 height 19
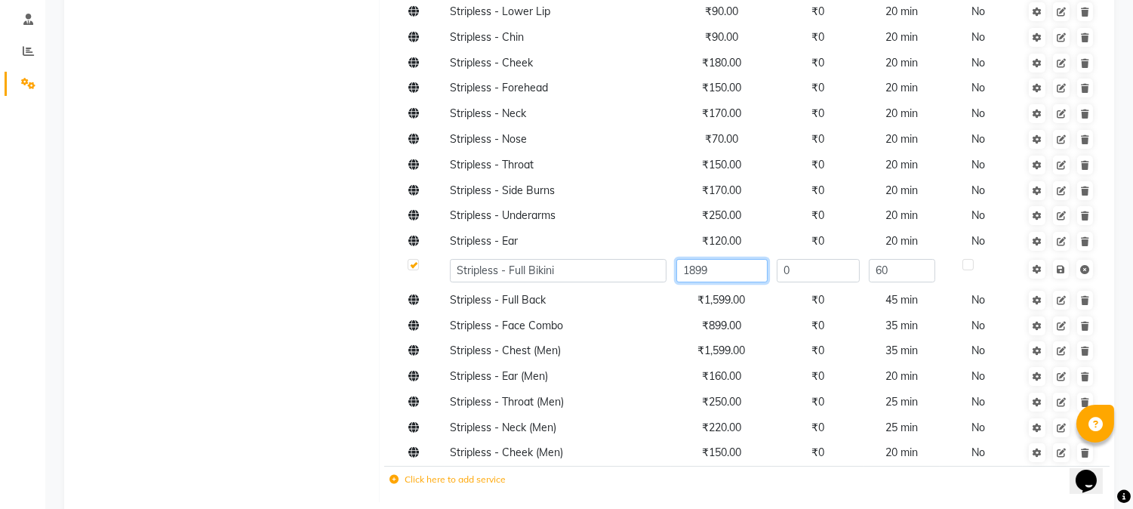
click at [694, 269] on input "1899" at bounding box center [721, 270] width 91 height 23
type input "1999"
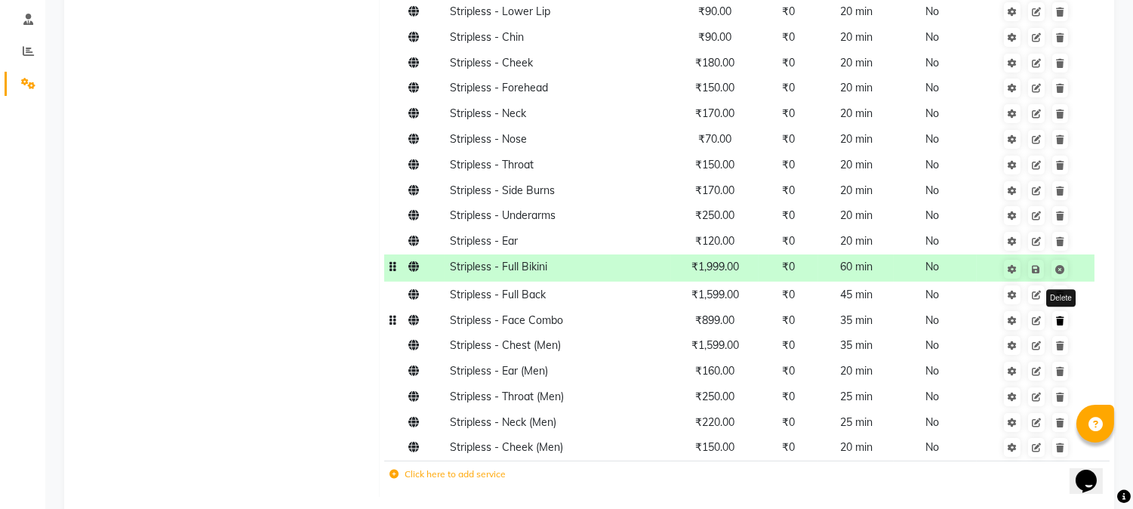
click at [1061, 327] on span "Edit Delete" at bounding box center [1046, 320] width 48 height 14
click at [1037, 321] on icon at bounding box center [1036, 320] width 9 height 9
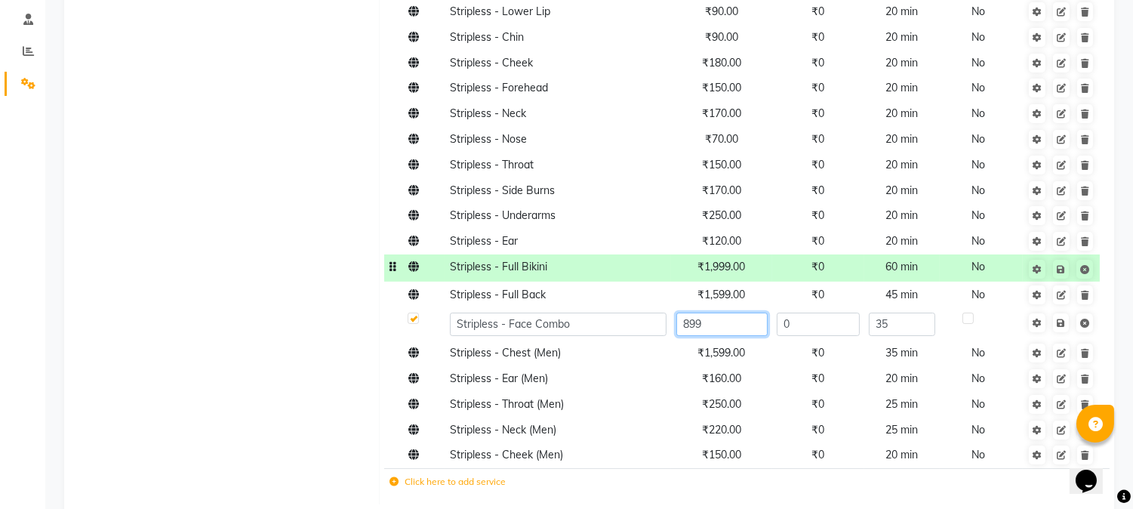
click at [687, 327] on input "899" at bounding box center [721, 323] width 91 height 23
type input "999"
click at [1059, 325] on span "Save" at bounding box center [1071, 321] width 48 height 15
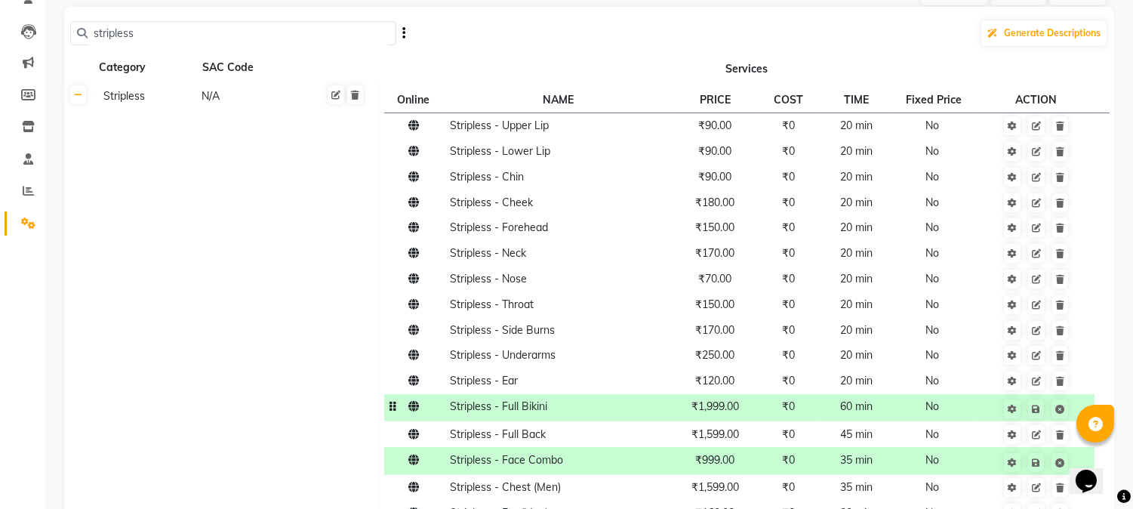
scroll to position [141, 0]
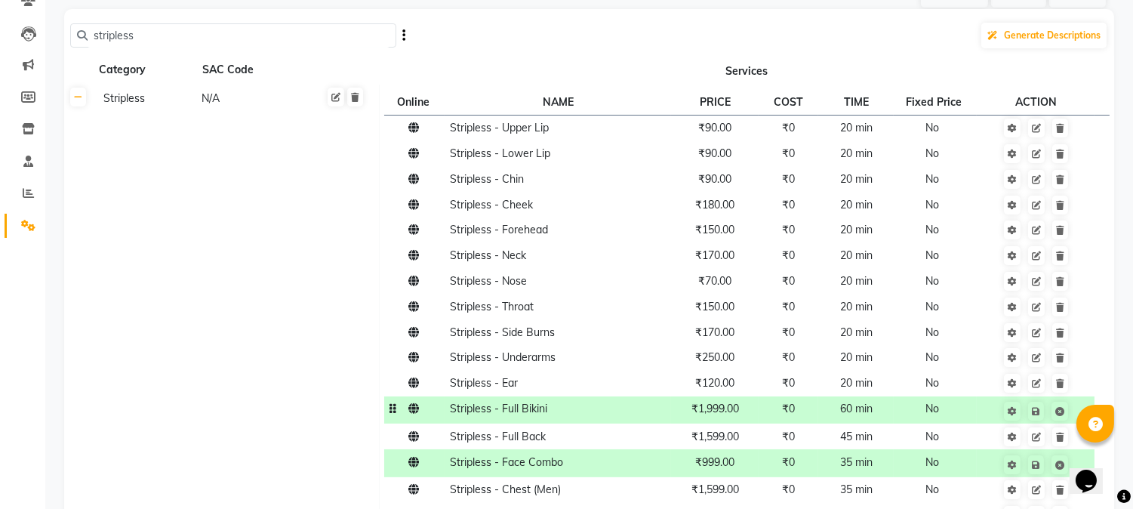
click at [368, 40] on input "stripless" at bounding box center [239, 35] width 302 height 23
click at [474, 43] on div "Generate Descriptions" at bounding box center [589, 35] width 1038 height 29
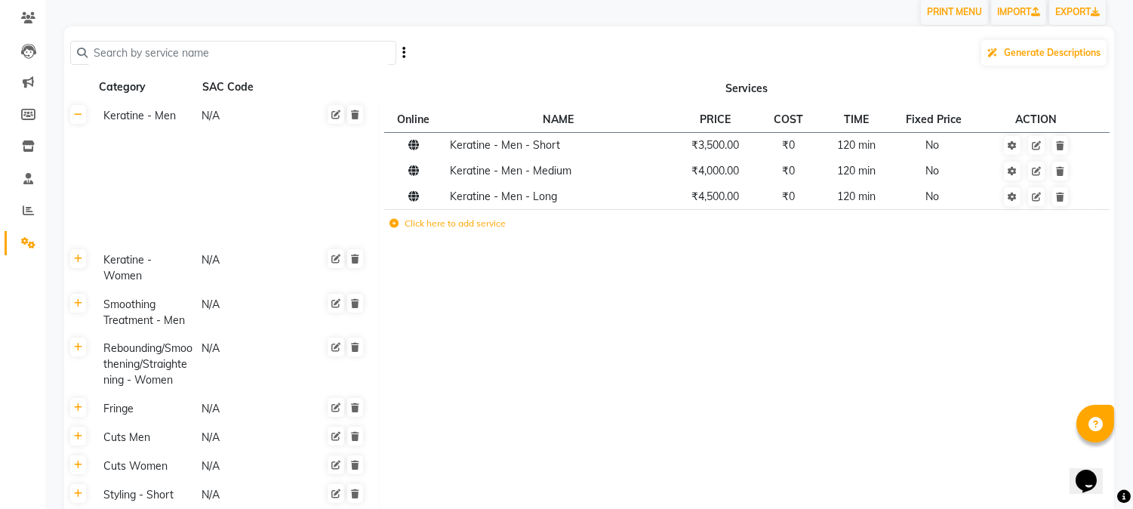
scroll to position [0, 0]
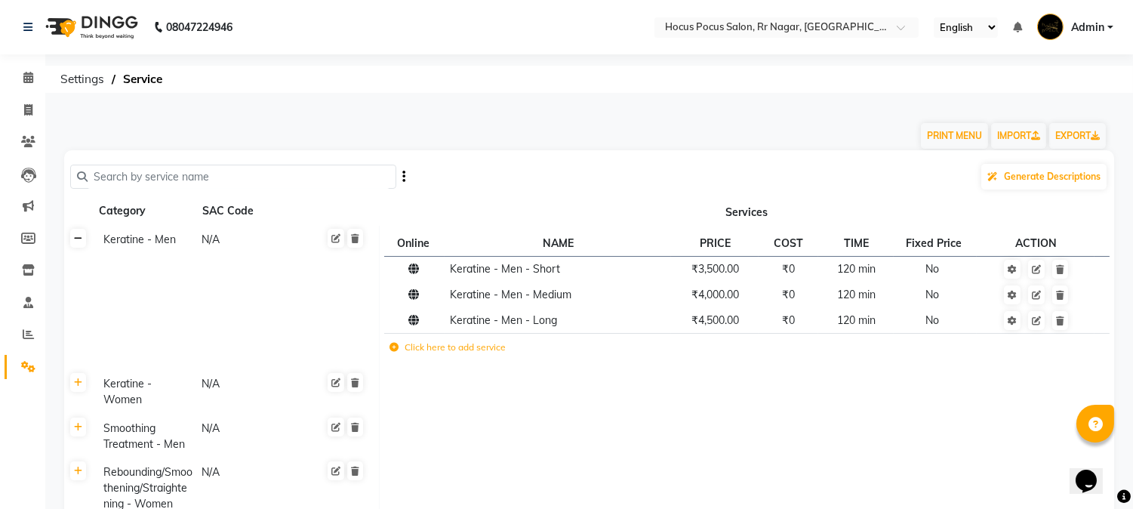
click at [83, 245] on link at bounding box center [78, 238] width 16 height 19
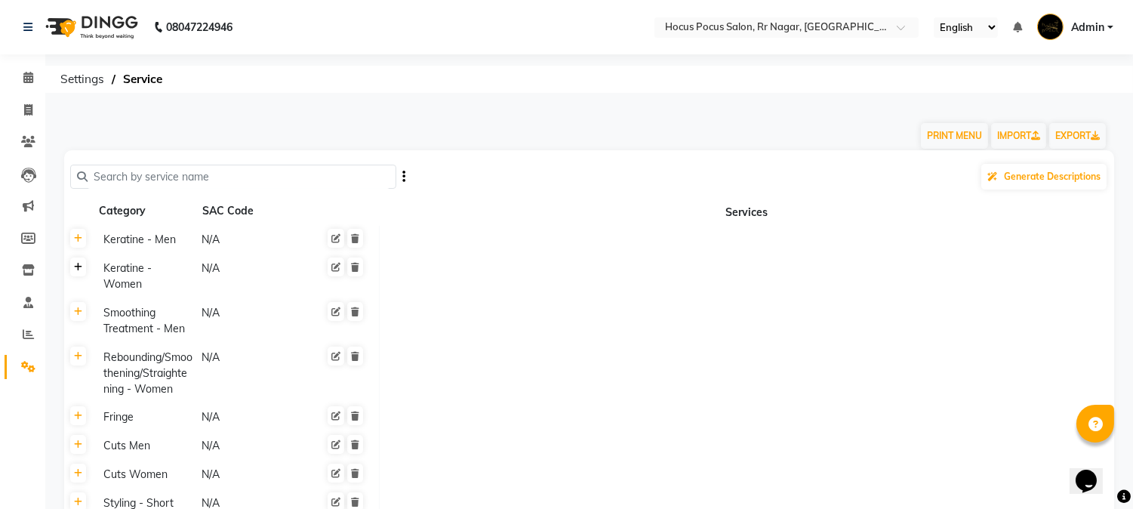
click at [77, 266] on icon at bounding box center [78, 267] width 8 height 9
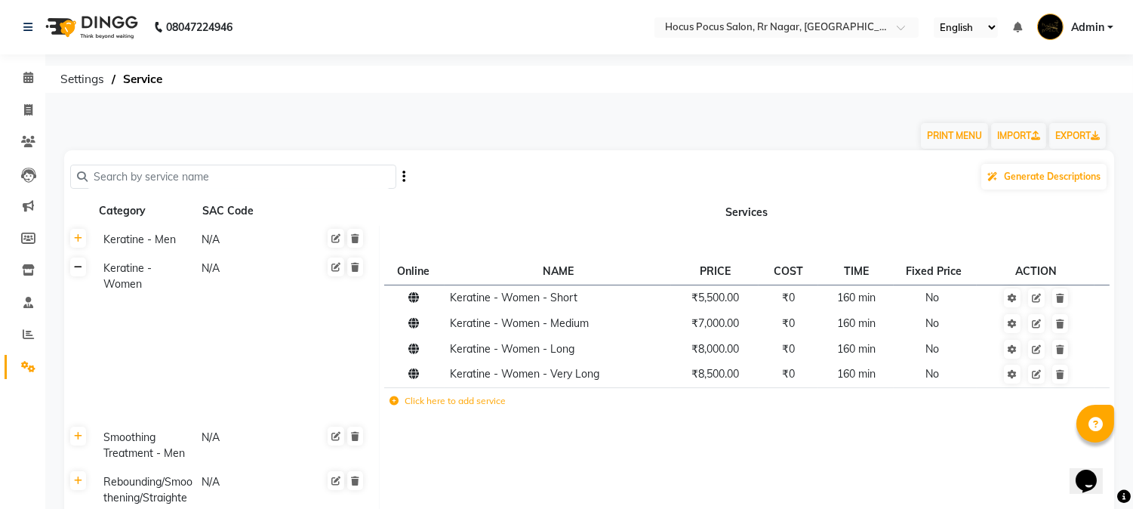
click at [79, 272] on icon at bounding box center [78, 267] width 8 height 9
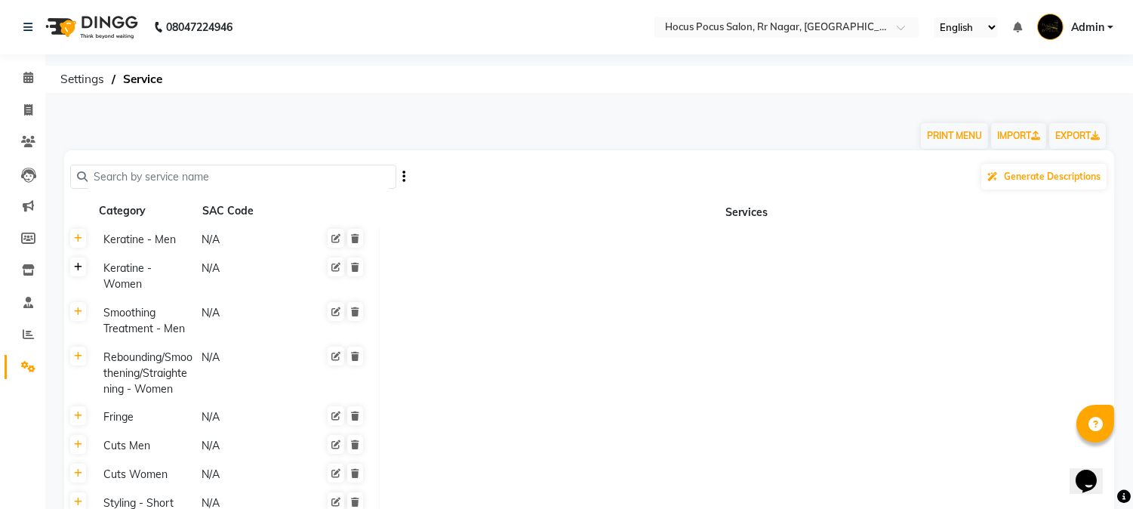
click at [79, 272] on icon at bounding box center [78, 267] width 8 height 9
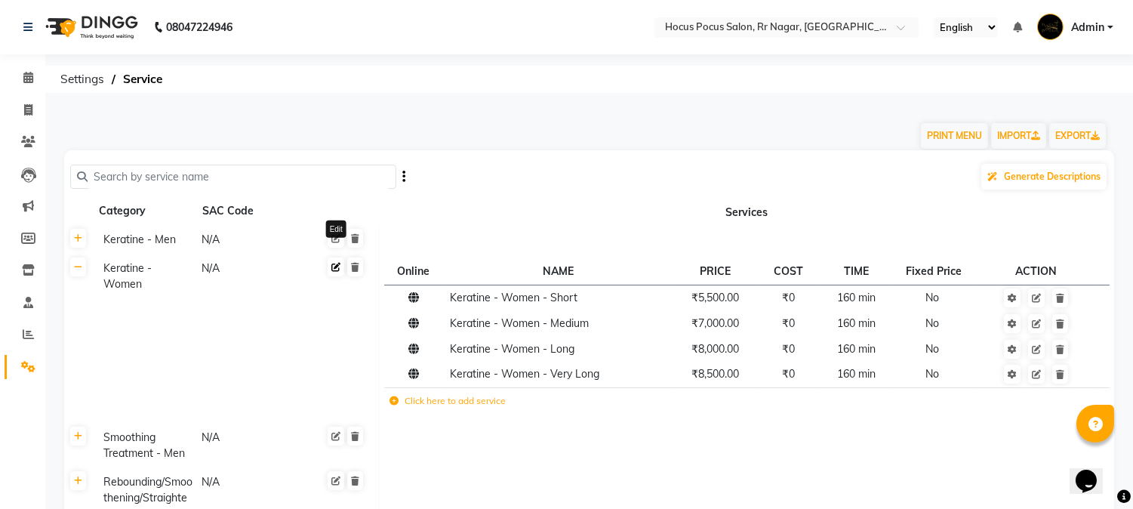
click at [334, 266] on icon at bounding box center [335, 267] width 9 height 9
click at [142, 267] on input "Keratine - Women" at bounding box center [151, 270] width 109 height 23
type input "Keratine/Botox - Women"
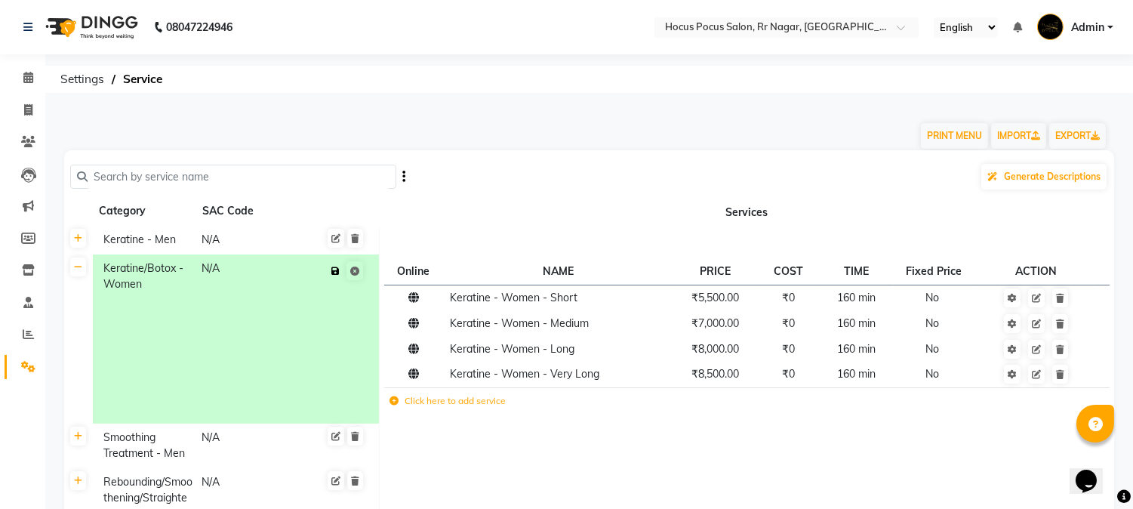
click at [345, 269] on span "Save" at bounding box center [345, 271] width 38 height 24
click at [79, 275] on link at bounding box center [78, 266] width 16 height 19
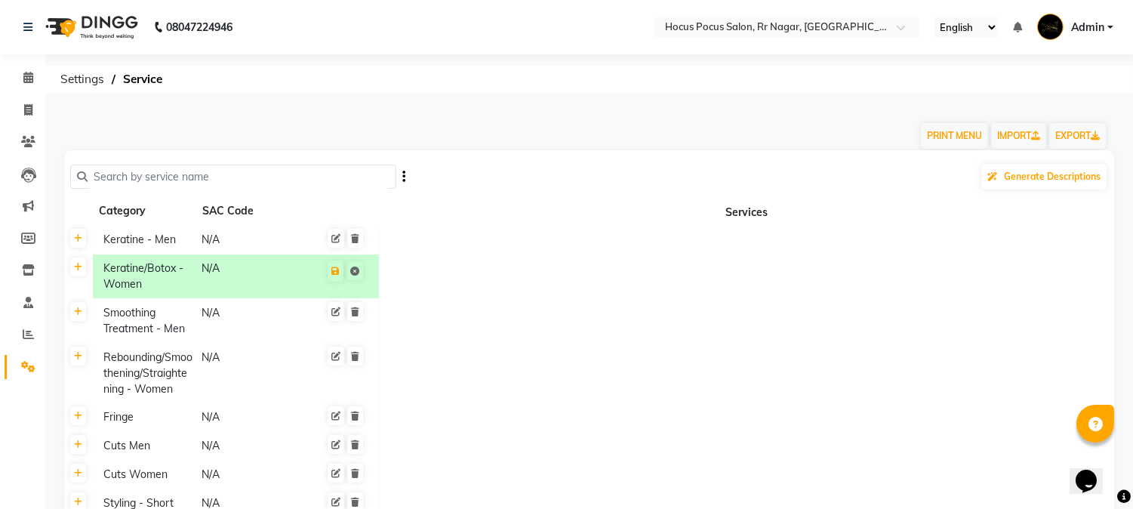
click at [211, 176] on input "text" at bounding box center [239, 176] width 302 height 23
type input "waxing"
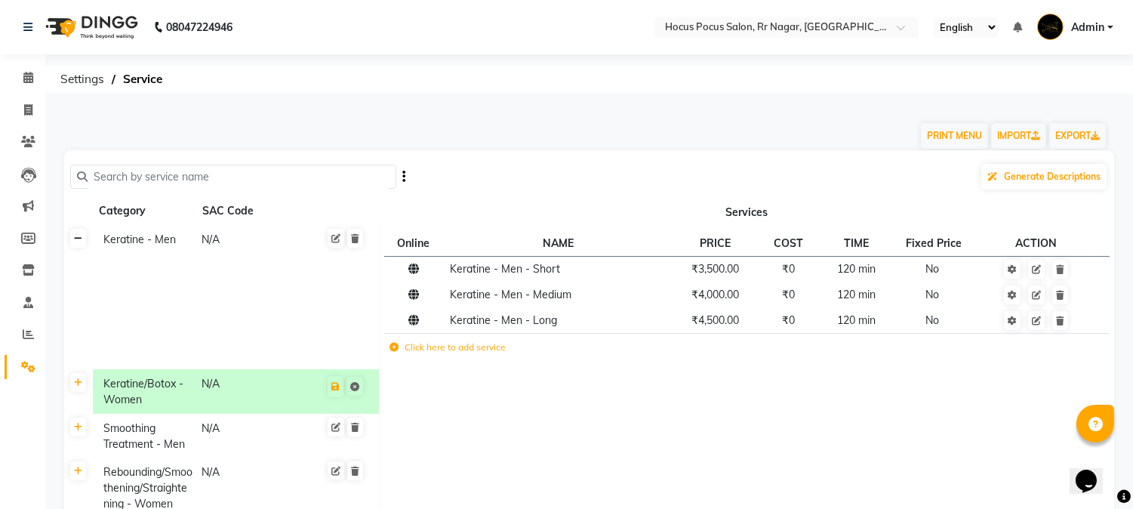
click at [79, 238] on icon at bounding box center [78, 238] width 8 height 9
